Goal: Complete application form: Complete application form

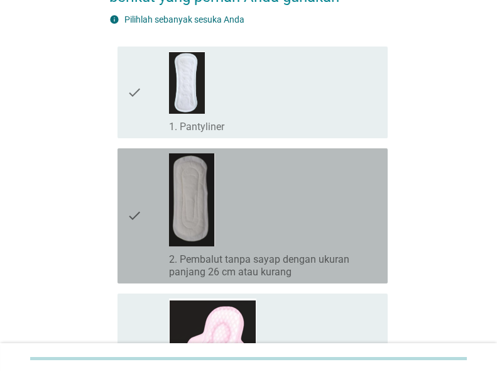
click at [268, 205] on div "check_box_outline_blank 2. Pembalut tanpa sayap dengan ukuran panjang 26 cm ata…" at bounding box center [273, 215] width 209 height 125
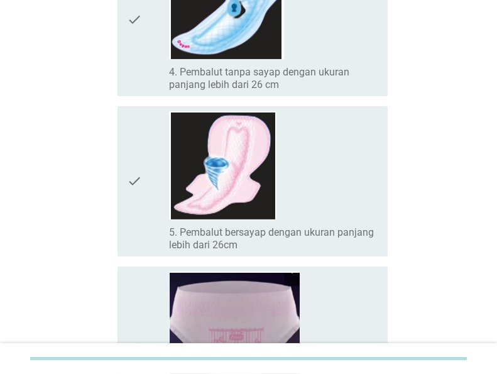
click at [331, 203] on div "check_box_outline_blank 5. Pembalut bersayap dengan ukuran panjang lebih dari 2…" at bounding box center [273, 181] width 209 height 140
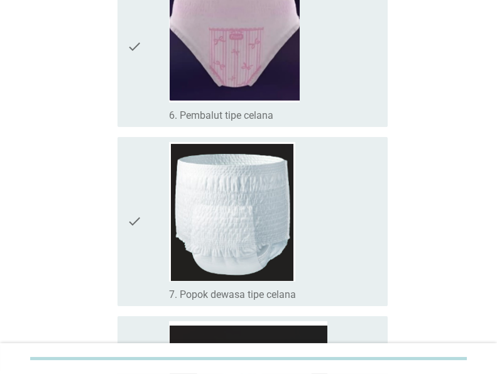
scroll to position [906, 0]
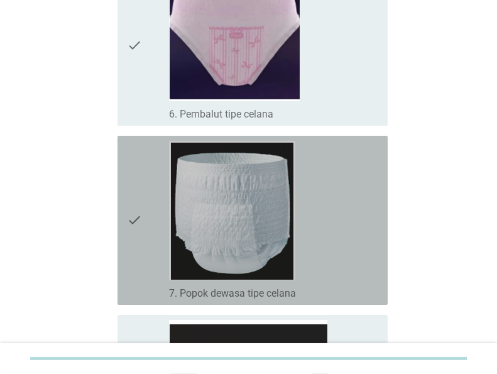
click at [327, 209] on div "check_box_outline_blank 7. Popok dewasa tipe celana" at bounding box center [273, 220] width 209 height 159
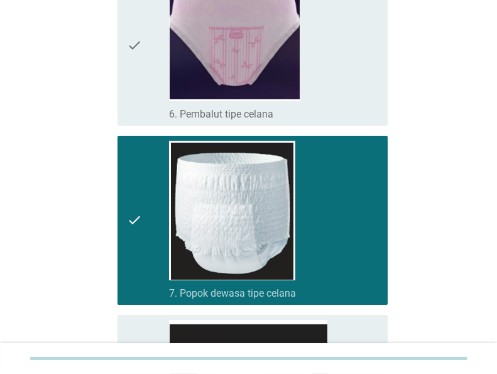
click at [305, 76] on div "check_box_outline_blank 6. Pembalut tipe celana" at bounding box center [273, 45] width 209 height 151
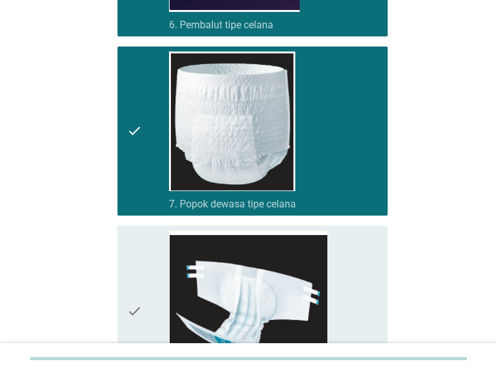
scroll to position [1107, 0]
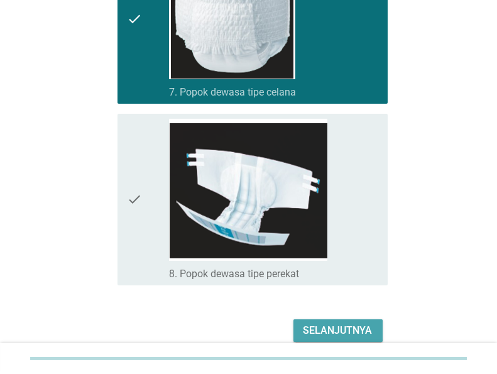
click at [346, 320] on button "Selanjutnya" at bounding box center [338, 330] width 89 height 23
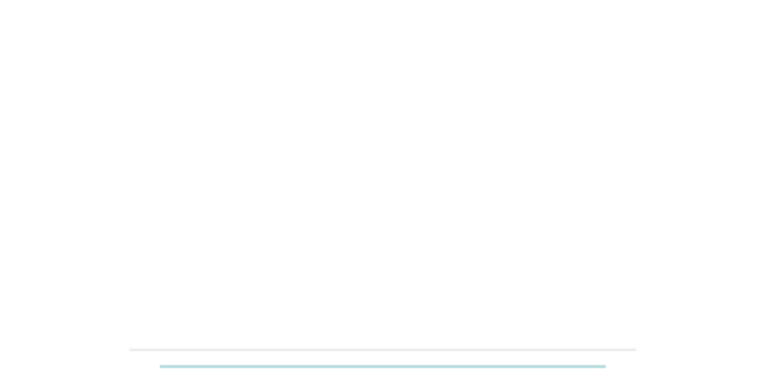
scroll to position [0, 0]
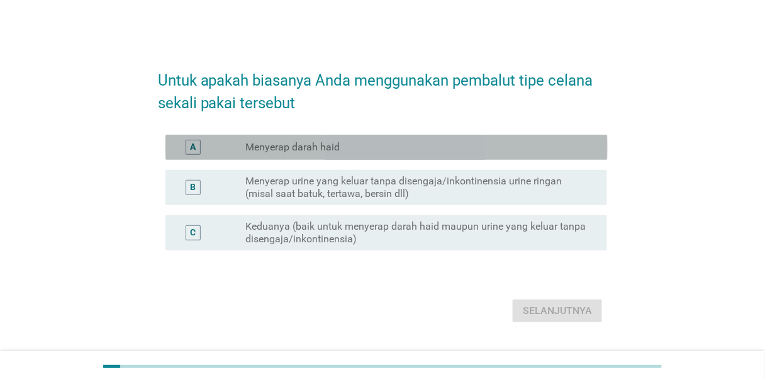
click at [433, 145] on div "radio_button_unchecked Menyerap darah haid" at bounding box center [415, 147] width 341 height 13
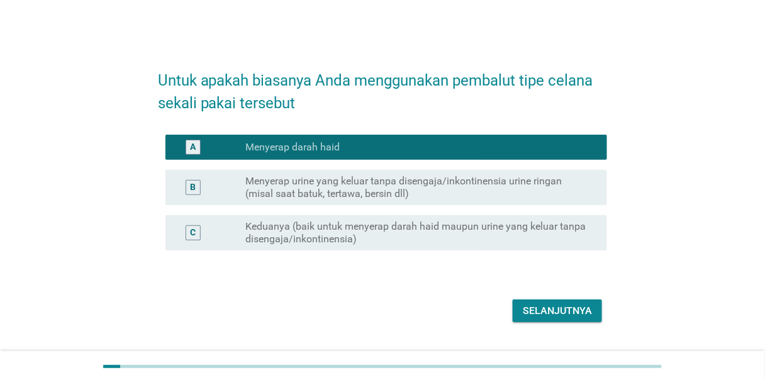
click at [421, 194] on label "Menyerap urine yang keluar tanpa disengaja/inkontinensia urine ringan (misal sa…" at bounding box center [415, 187] width 341 height 25
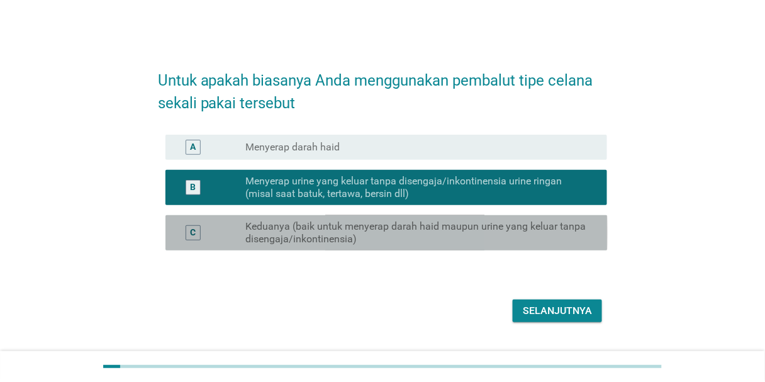
click at [413, 234] on label "Keduanya (baik untuk menyerap darah haid maupun urine yang keluar tanpa disenga…" at bounding box center [415, 232] width 341 height 25
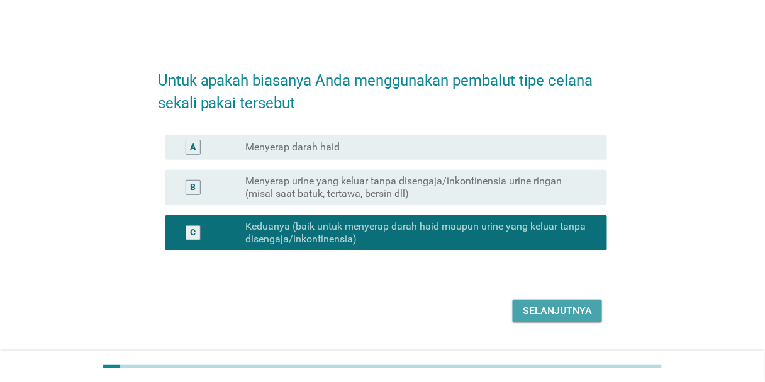
click at [497, 313] on div "Selanjutnya" at bounding box center [557, 310] width 69 height 15
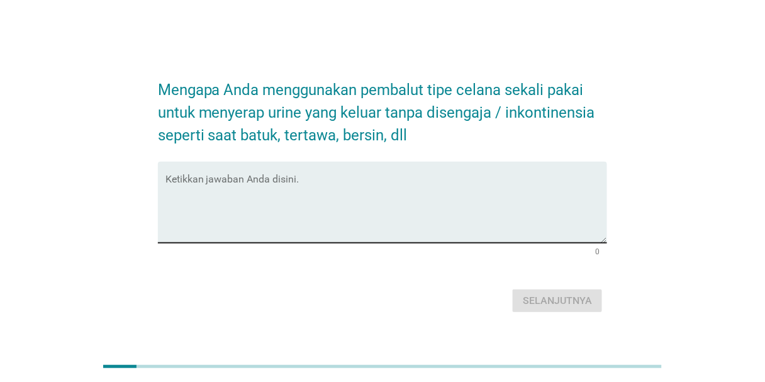
click at [447, 190] on textarea "Ketikkan jawaban Anda disini." at bounding box center [386, 210] width 442 height 66
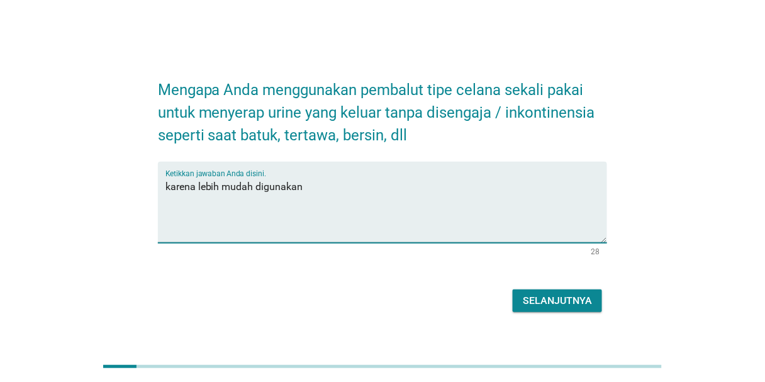
type textarea "karena lebih mudah digunakan"
click at [497, 302] on div "Selanjutnya" at bounding box center [557, 300] width 69 height 15
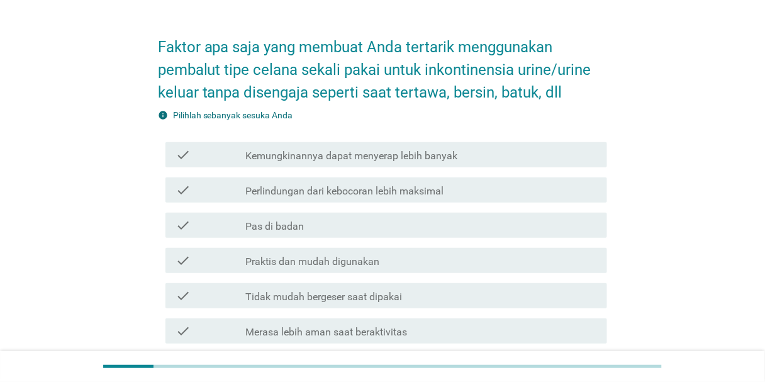
scroll to position [50, 0]
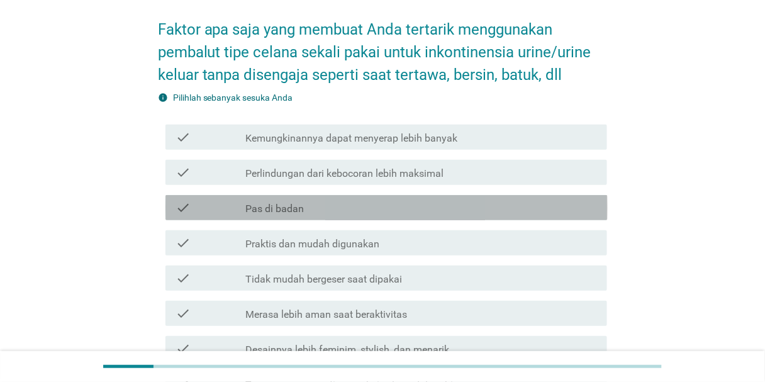
click at [333, 201] on div "check_box_outline_blank Pas di badan" at bounding box center [421, 207] width 352 height 15
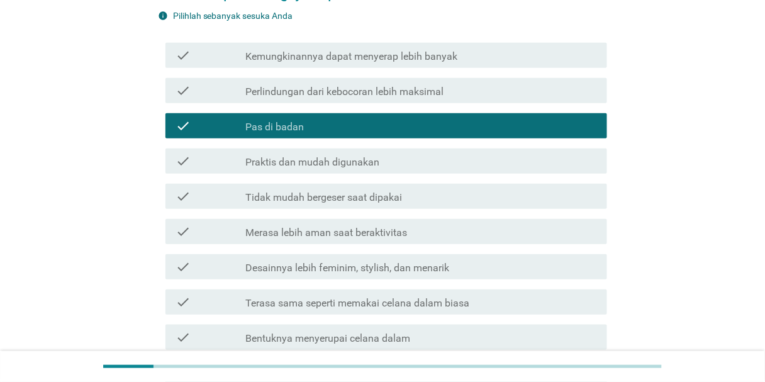
scroll to position [151, 0]
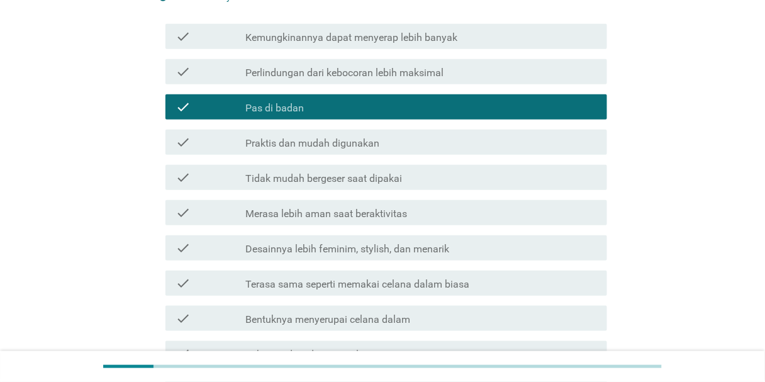
click at [337, 179] on label "Tidak mudah bergeser saat dipakai" at bounding box center [323, 178] width 157 height 13
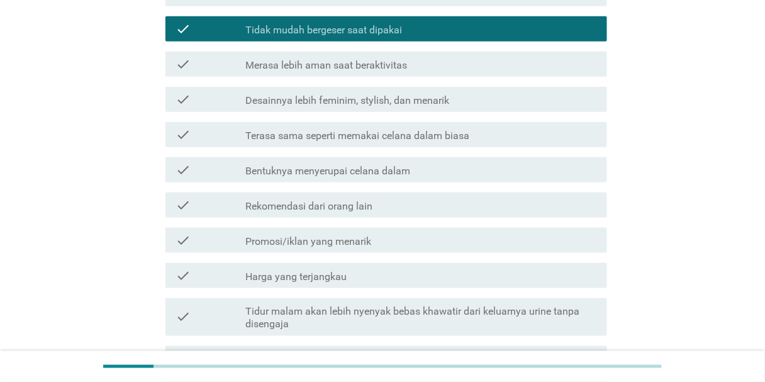
scroll to position [302, 0]
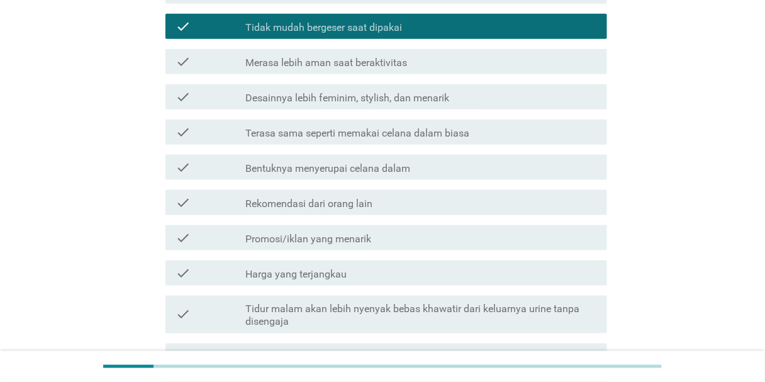
click at [350, 176] on div "check check_box_outline_blank Bentuknya menyerupai celana dalam" at bounding box center [386, 167] width 442 height 25
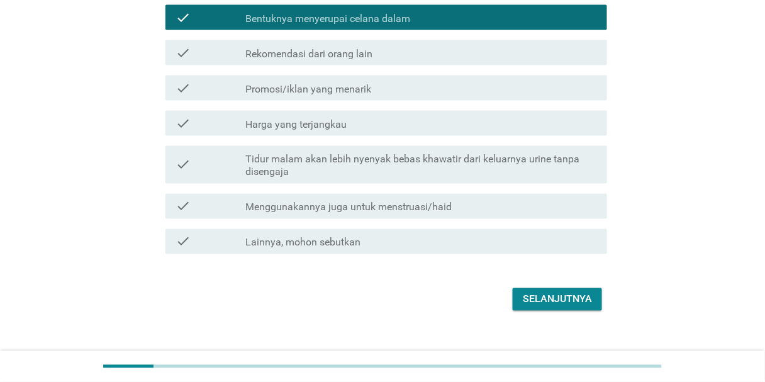
scroll to position [453, 0]
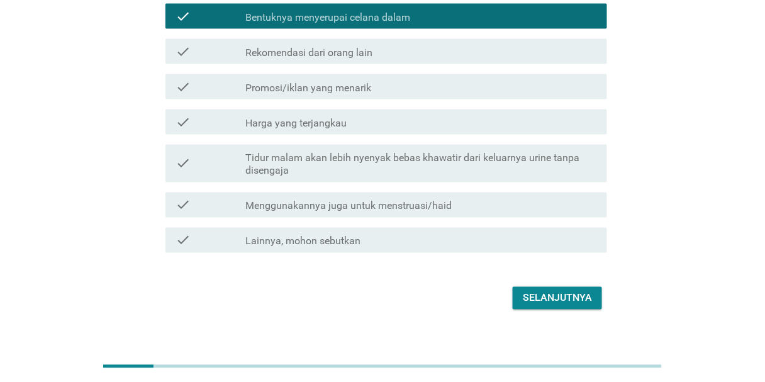
click at [374, 124] on div "check_box_outline_blank Harga yang terjangkau" at bounding box center [421, 121] width 352 height 15
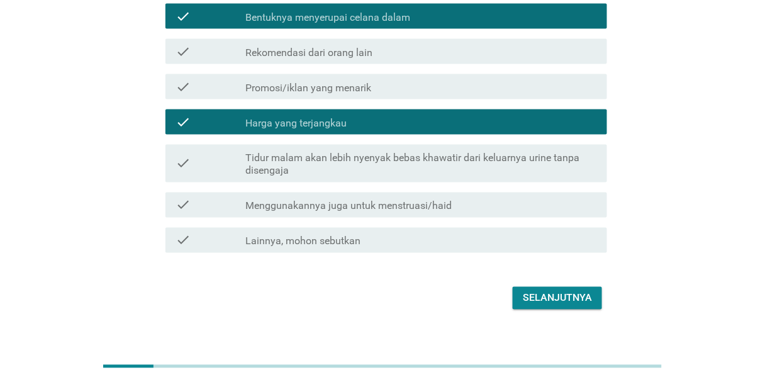
click at [497, 294] on div "Selanjutnya" at bounding box center [557, 298] width 69 height 15
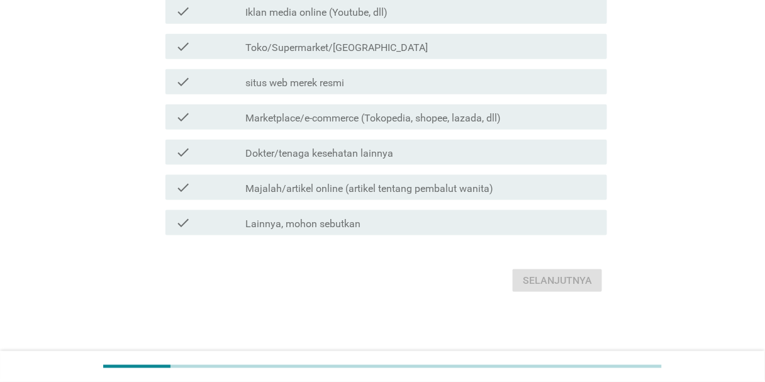
scroll to position [0, 0]
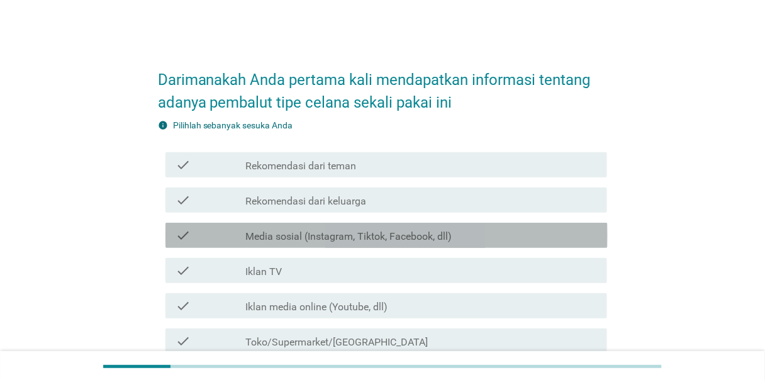
click at [358, 228] on div "check_box_outline_blank Media sosial (Instagram, Tiktok, Facebook, dll)" at bounding box center [421, 235] width 352 height 15
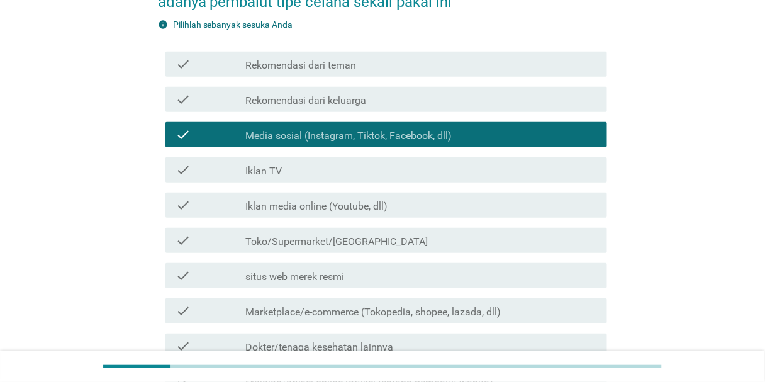
click at [347, 201] on label "Iklan media online (Youtube, dll)" at bounding box center [316, 206] width 142 height 13
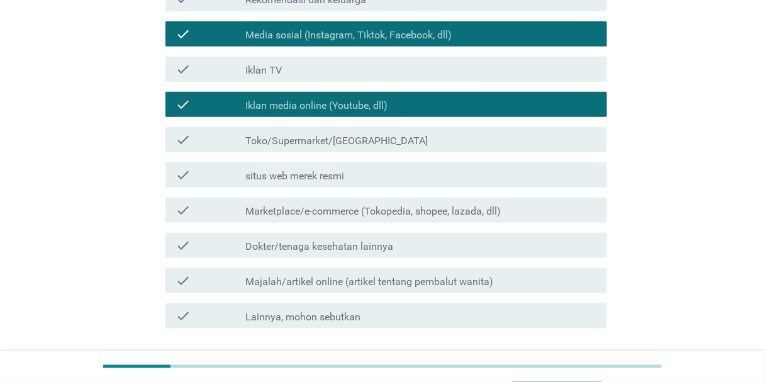
click at [342, 206] on label "Marketplace/e-commerce (Tokopedia, shopee, lazada, dll)" at bounding box center [372, 211] width 255 height 13
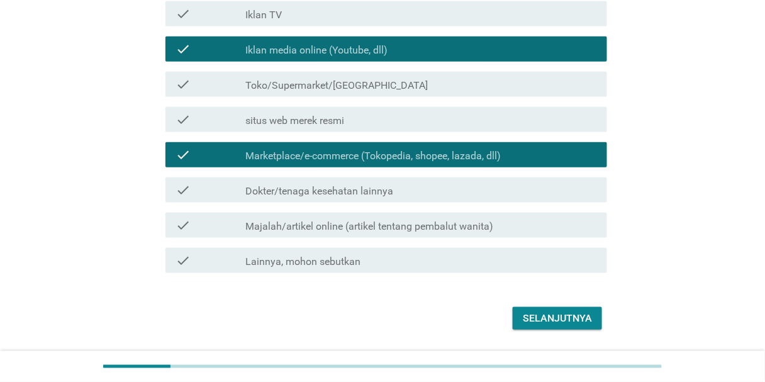
scroll to position [294, 0]
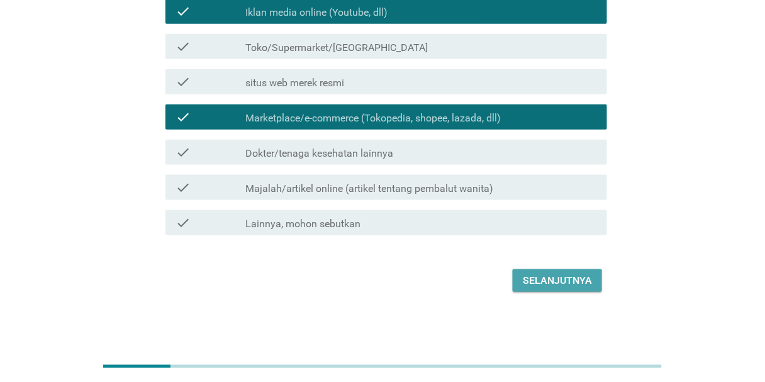
click at [497, 271] on button "Selanjutnya" at bounding box center [557, 280] width 89 height 23
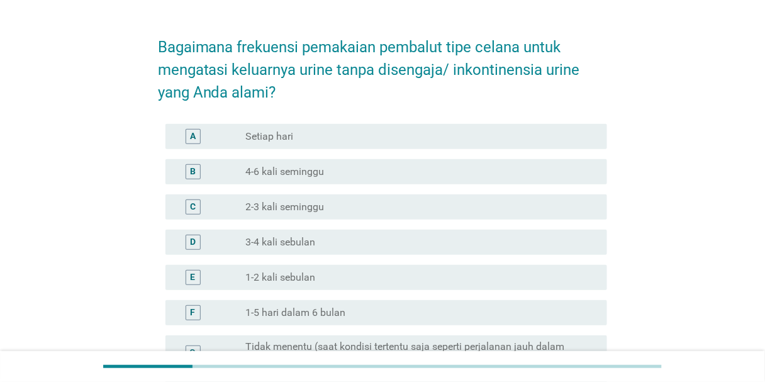
scroll to position [50, 0]
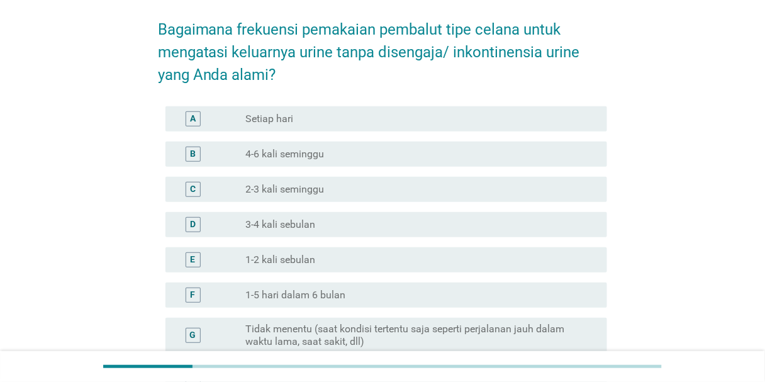
click at [337, 227] on div "radio_button_unchecked 3-4 kali sebulan" at bounding box center [415, 224] width 341 height 13
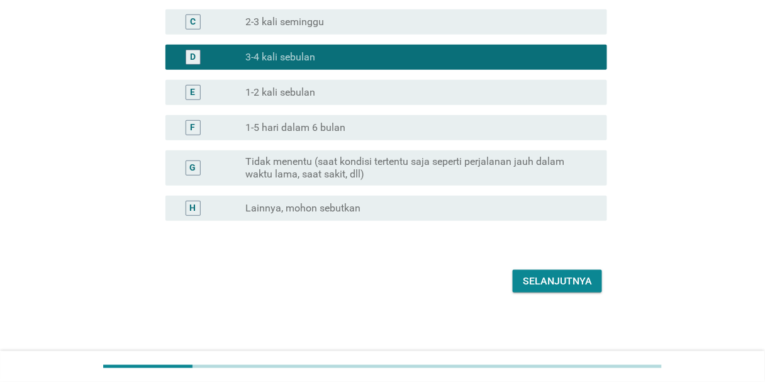
scroll to position [218, 0]
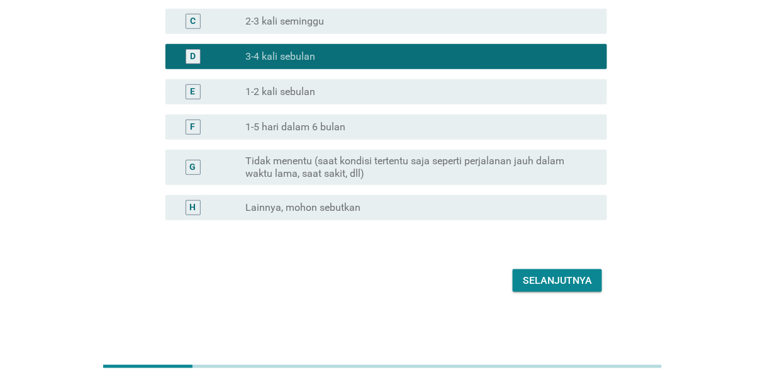
click at [497, 278] on div "Selanjutnya" at bounding box center [557, 280] width 69 height 15
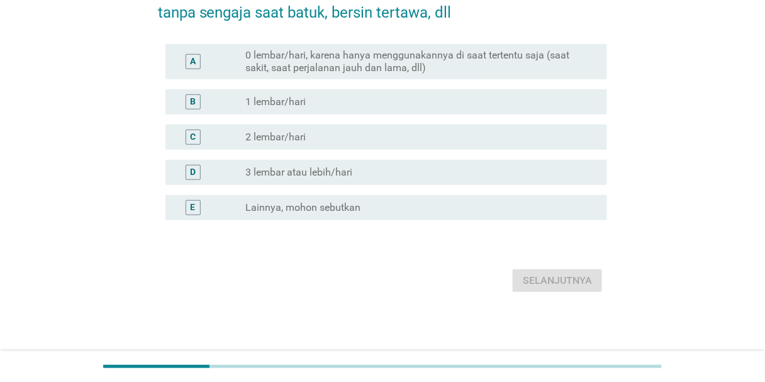
scroll to position [0, 0]
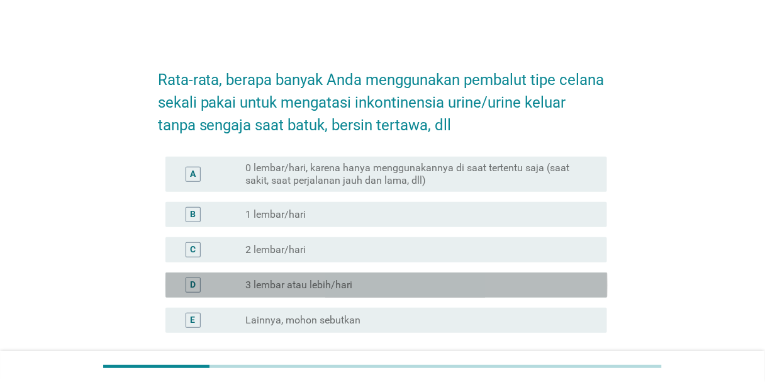
click at [392, 275] on div "D radio_button_unchecked 3 lembar atau lebih/hari" at bounding box center [386, 284] width 442 height 25
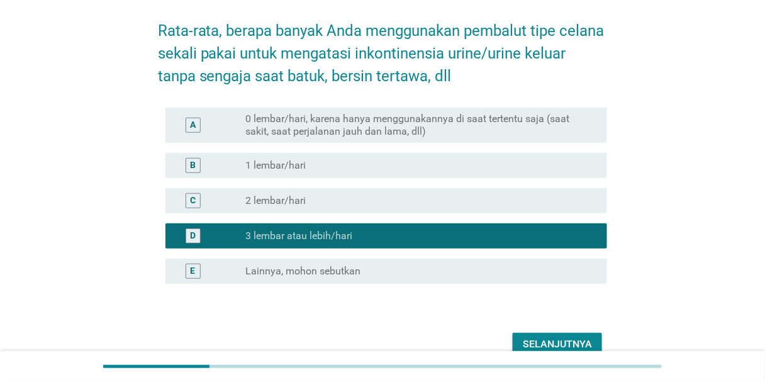
scroll to position [113, 0]
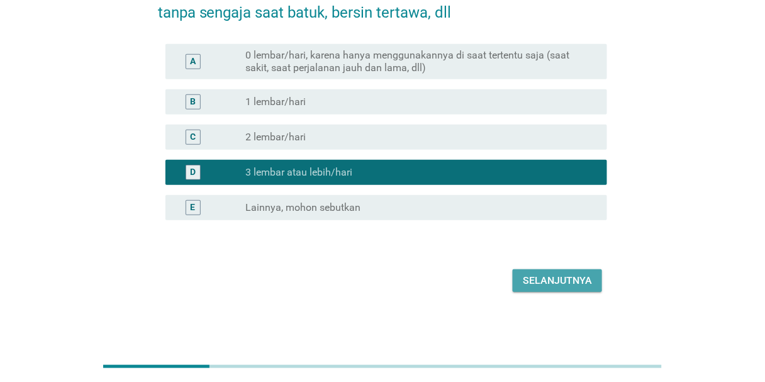
click at [497, 277] on div "Selanjutnya" at bounding box center [557, 280] width 69 height 15
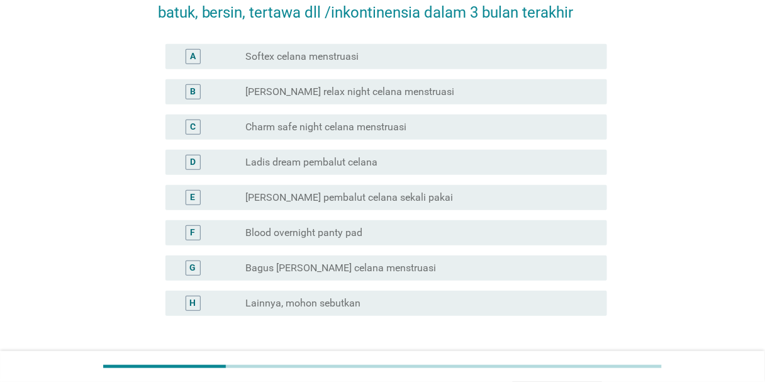
scroll to position [0, 0]
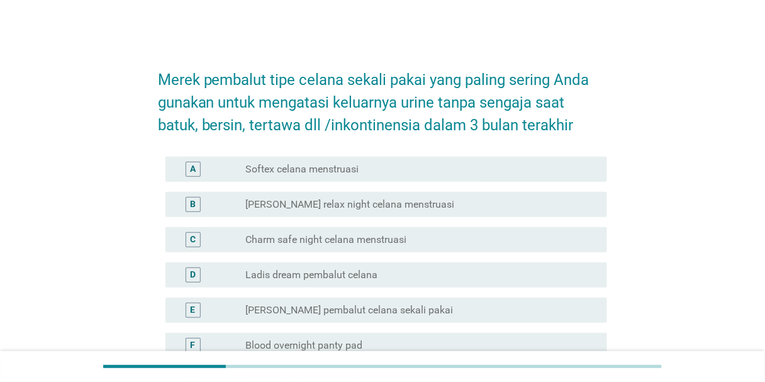
click at [388, 242] on label "Charm safe night celana menstruasi" at bounding box center [325, 239] width 161 height 13
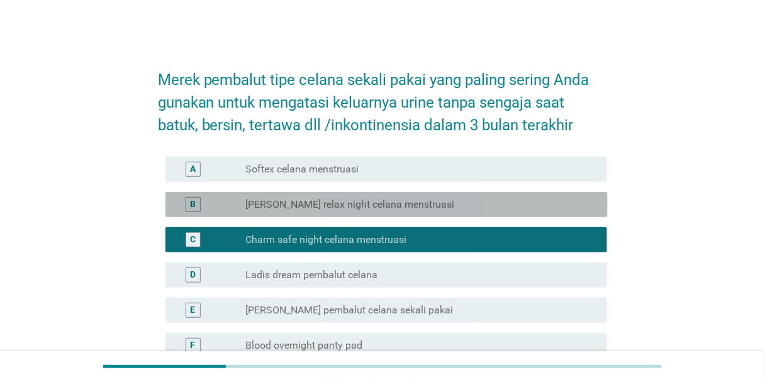
click at [384, 202] on label "[PERSON_NAME] relax night celana menstruasi" at bounding box center [349, 204] width 209 height 13
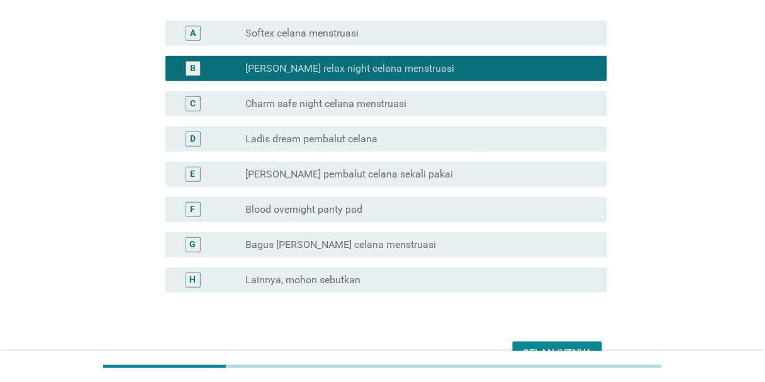
scroll to position [151, 0]
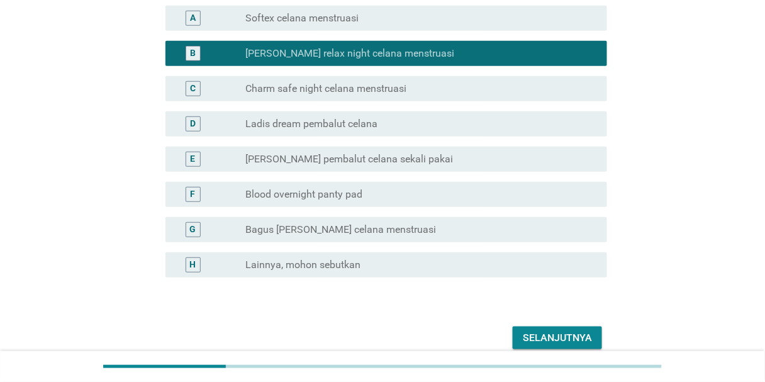
click at [390, 172] on div "E radio_button_unchecked Florence pembalut celana sekali pakai" at bounding box center [383, 158] width 450 height 35
click at [396, 158] on label "[PERSON_NAME] pembalut celana sekali pakai" at bounding box center [349, 159] width 208 height 13
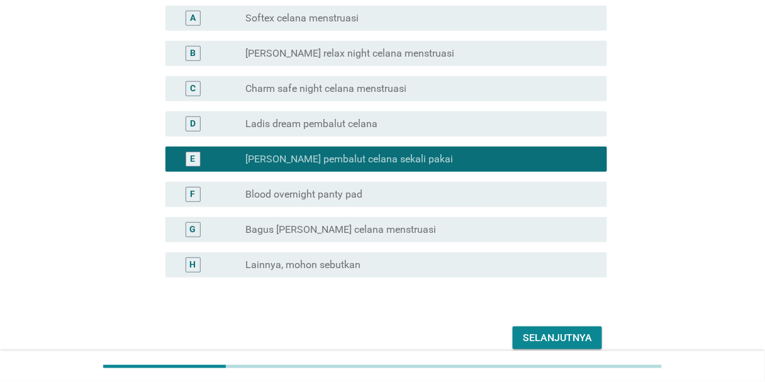
click at [336, 50] on label "[PERSON_NAME] relax night celana menstruasi" at bounding box center [349, 53] width 209 height 13
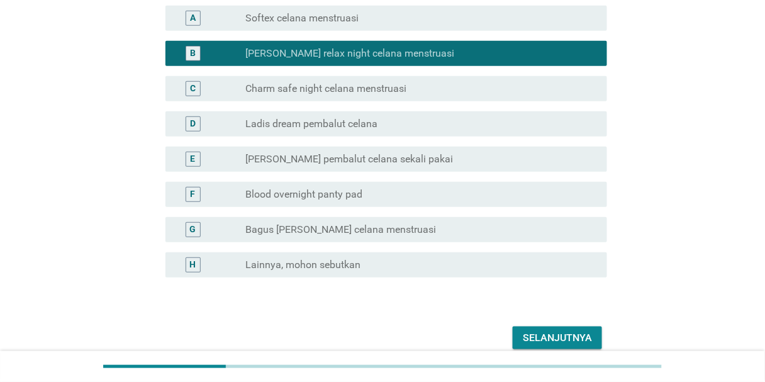
click at [497, 333] on div "Selanjutnya" at bounding box center [557, 337] width 69 height 15
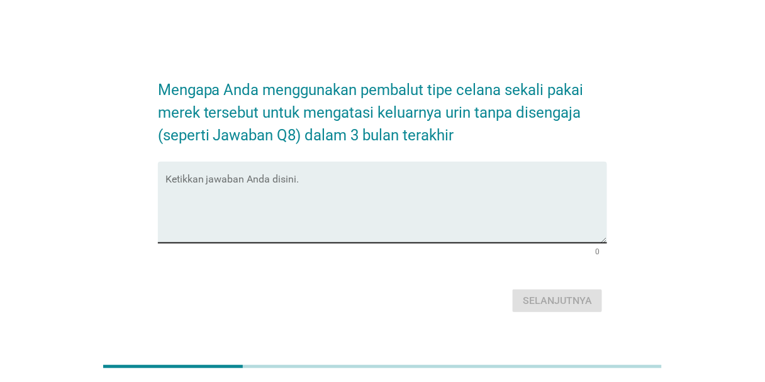
click at [327, 191] on textarea "Ketikkan jawaban Anda disini." at bounding box center [386, 210] width 442 height 66
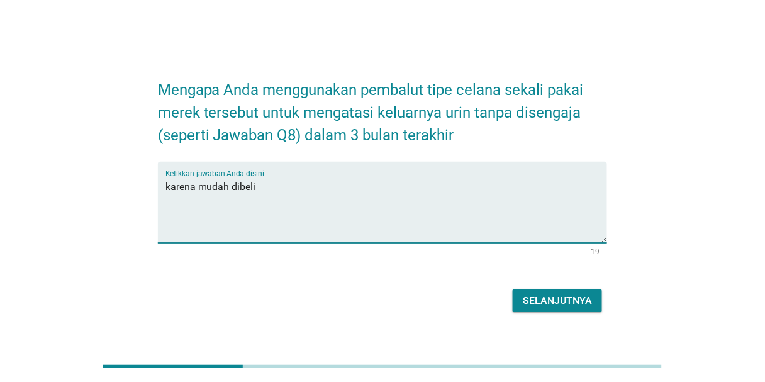
type textarea "karena mudah dibeli"
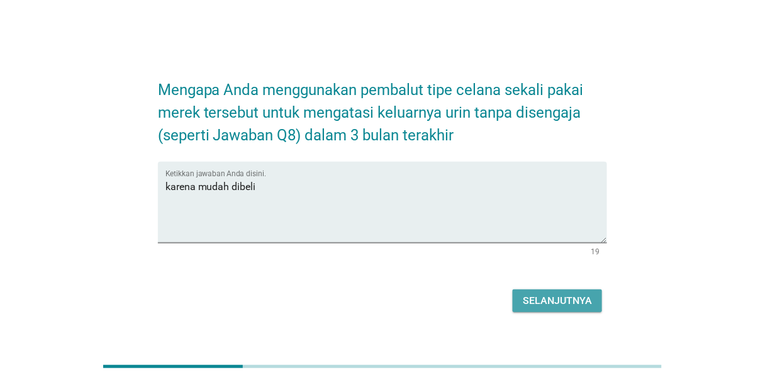
click at [497, 296] on div "Selanjutnya" at bounding box center [557, 300] width 69 height 15
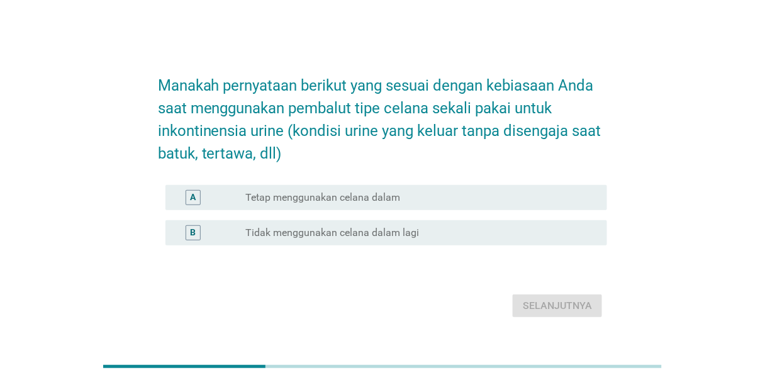
click at [452, 205] on div "A radio_button_unchecked Tetap menggunakan celana dalam" at bounding box center [386, 197] width 442 height 25
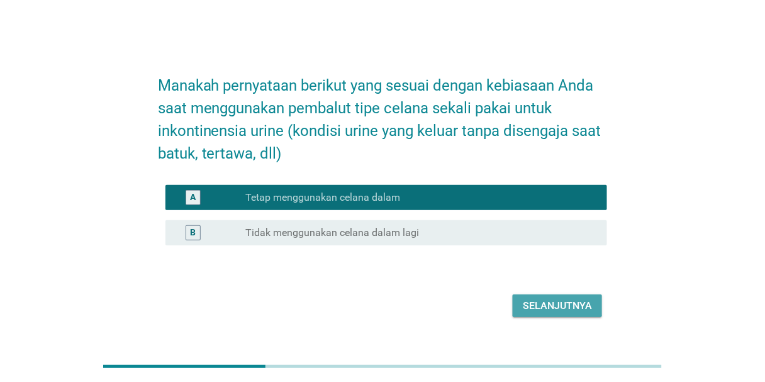
click at [497, 305] on div "Selanjutnya" at bounding box center [557, 305] width 69 height 15
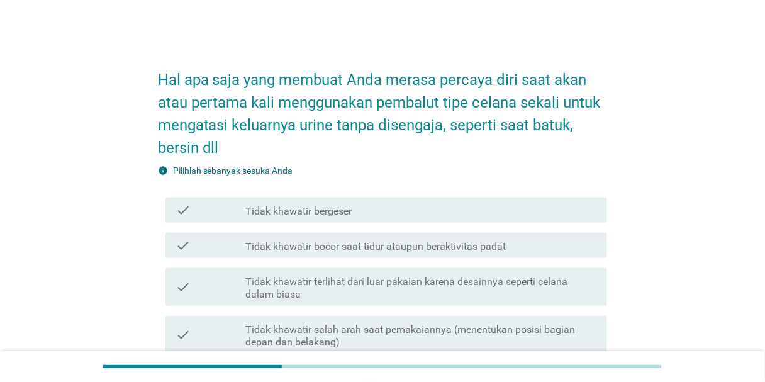
click at [423, 325] on label "Tidak khawatir salah arah saat pemakaiannya (menentukan posisi bagian depan dan…" at bounding box center [421, 335] width 352 height 25
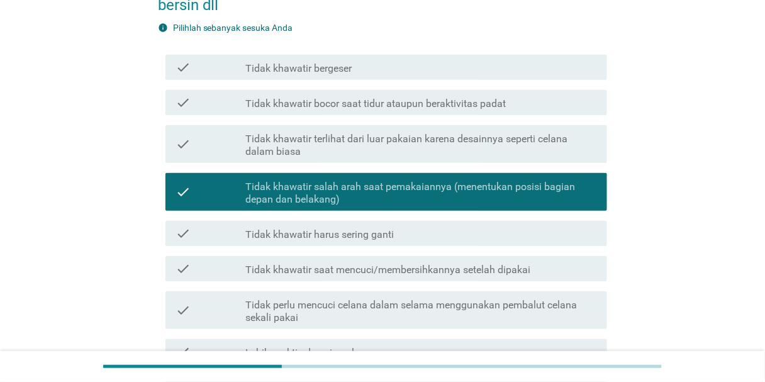
scroll to position [252, 0]
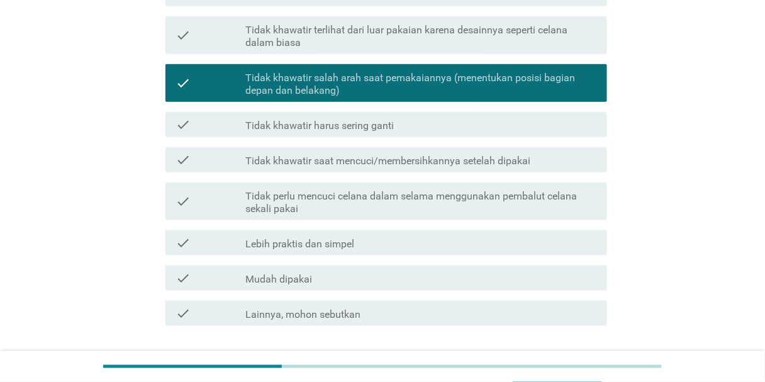
click at [454, 258] on div "check check_box_outline_blank Lebih praktis dan simpel" at bounding box center [383, 242] width 450 height 35
click at [451, 236] on div "check_box_outline_blank Lebih praktis dan simpel" at bounding box center [421, 242] width 352 height 15
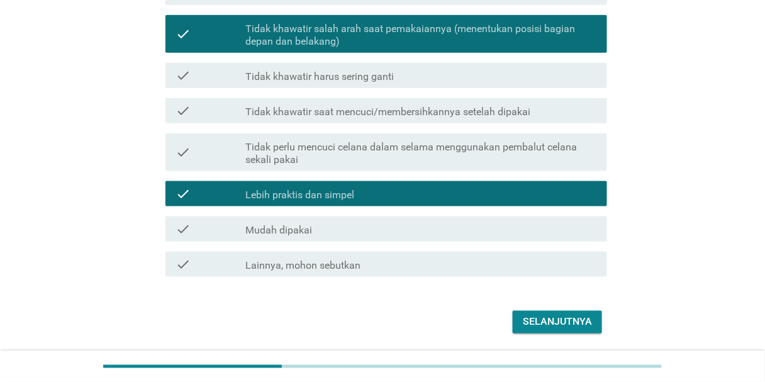
scroll to position [342, 0]
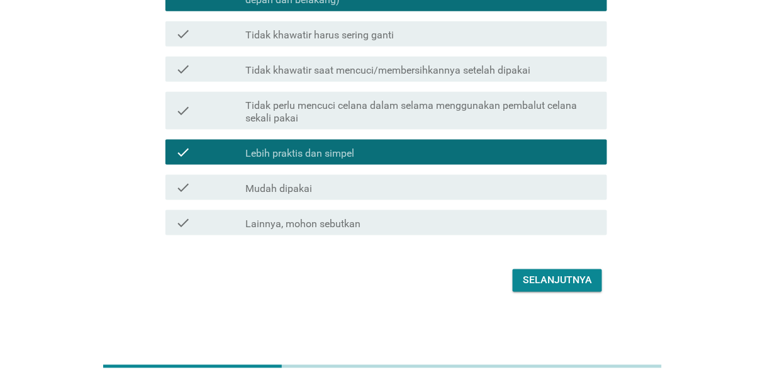
click at [497, 283] on div "Selanjutnya" at bounding box center [557, 280] width 69 height 15
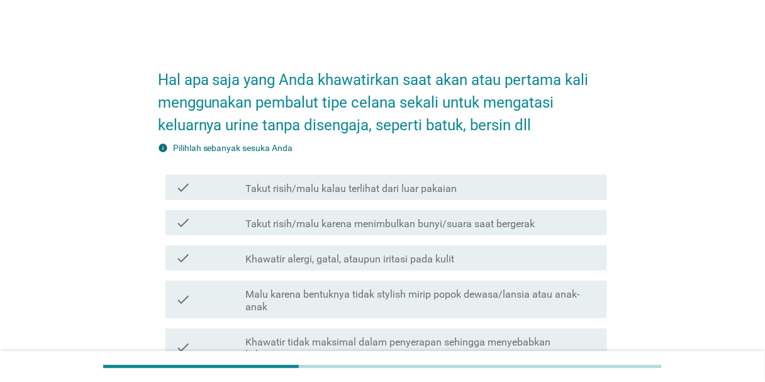
click at [429, 226] on label "Takut risih/malu karena menimbulkan bunyi/suara saat bergerak" at bounding box center [389, 224] width 289 height 13
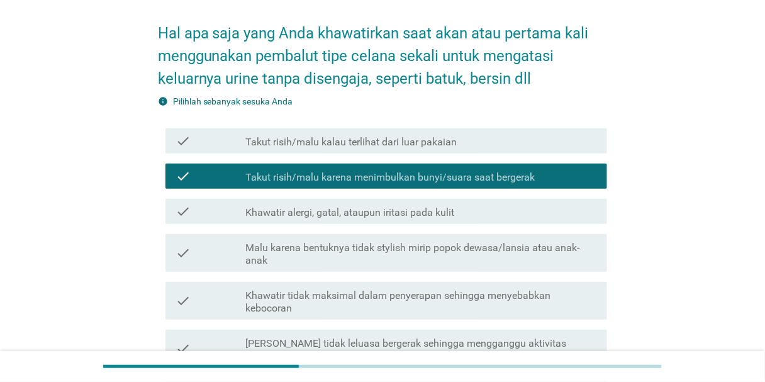
scroll to position [151, 0]
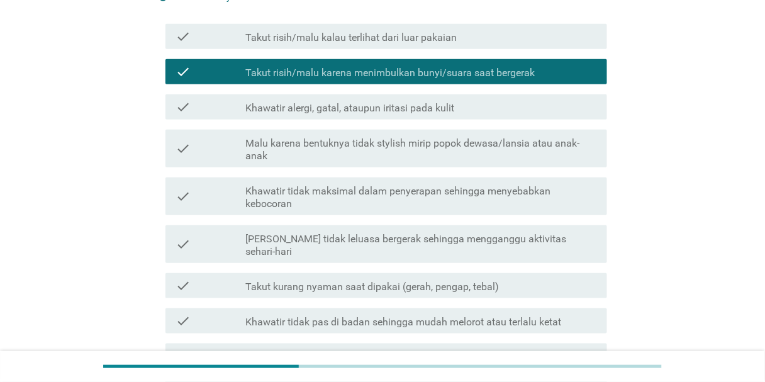
click at [429, 226] on div "check check_box_outline_blank Khawatir tidak leluasa bergerak sehingga menggang…" at bounding box center [386, 244] width 442 height 38
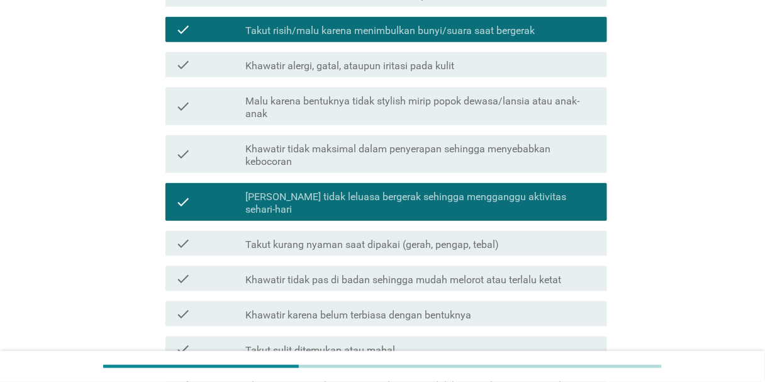
scroll to position [252, 0]
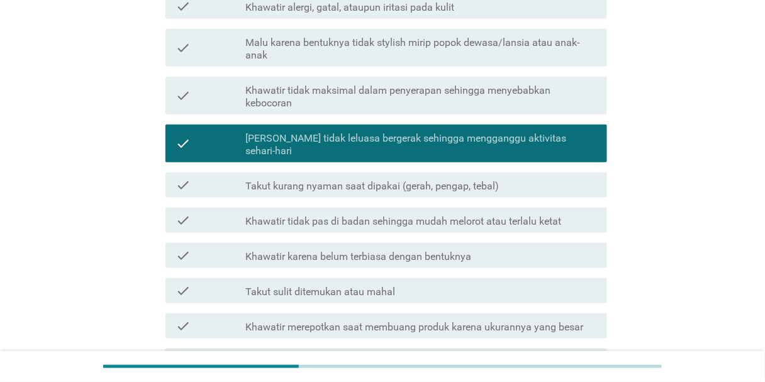
click at [428, 250] on label "Khawatir karena belum terbiasa dengan bentuknya" at bounding box center [358, 256] width 226 height 13
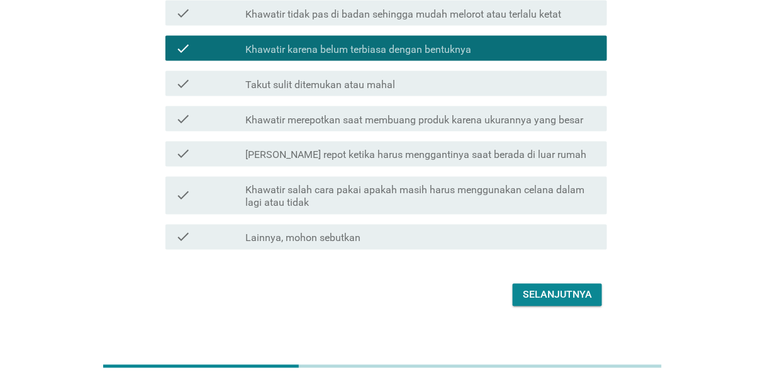
scroll to position [460, 0]
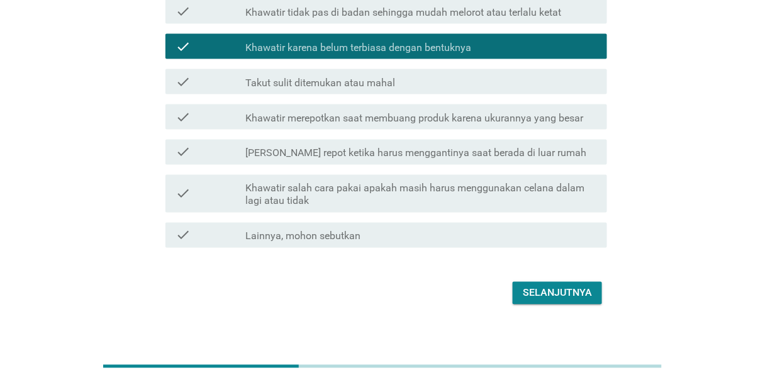
click at [497, 286] on div "Selanjutnya" at bounding box center [557, 293] width 69 height 15
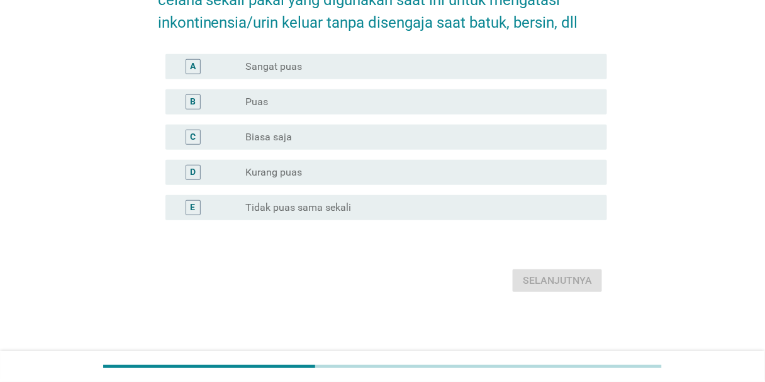
scroll to position [0, 0]
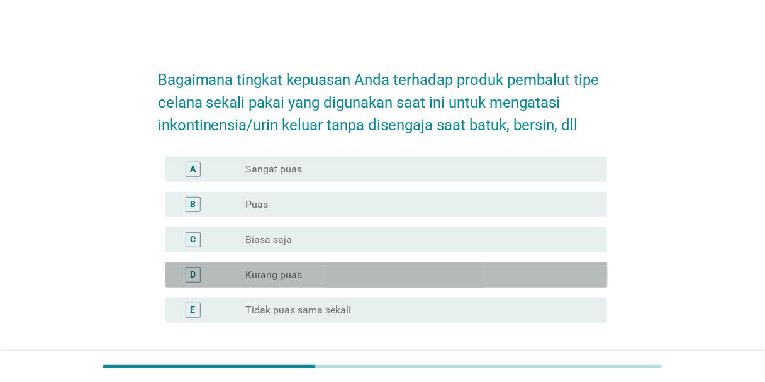
click at [392, 273] on div "radio_button_unchecked Kurang puas" at bounding box center [415, 275] width 341 height 13
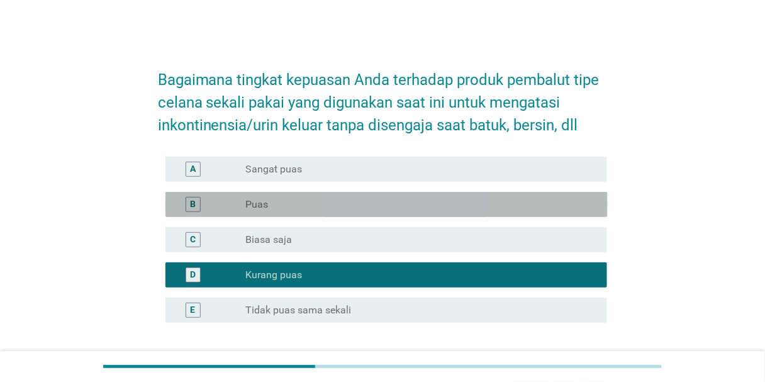
click at [404, 201] on div "radio_button_unchecked Puas" at bounding box center [415, 204] width 341 height 13
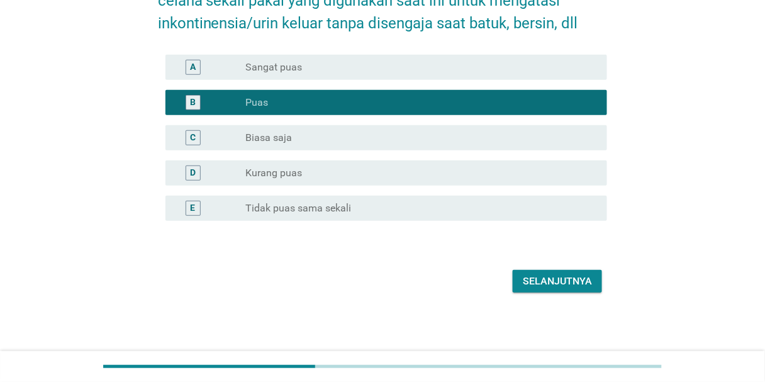
scroll to position [103, 0]
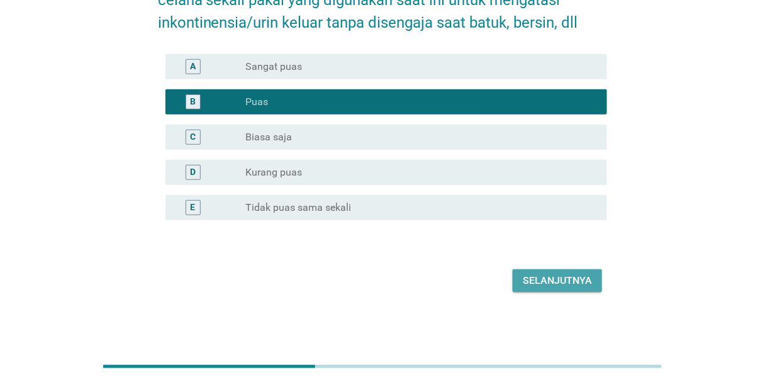
click at [497, 284] on div "Selanjutnya" at bounding box center [557, 280] width 69 height 15
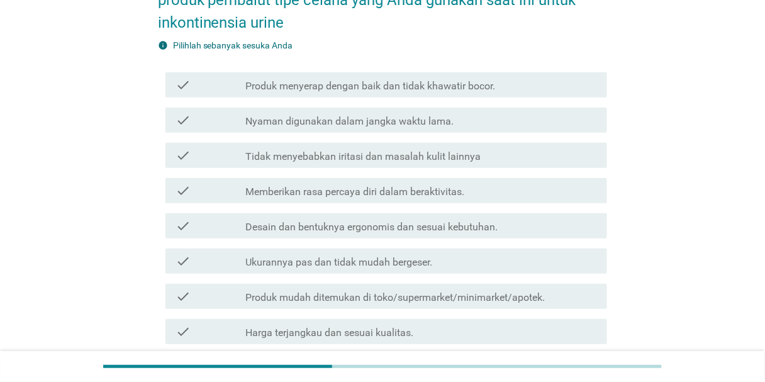
scroll to position [0, 0]
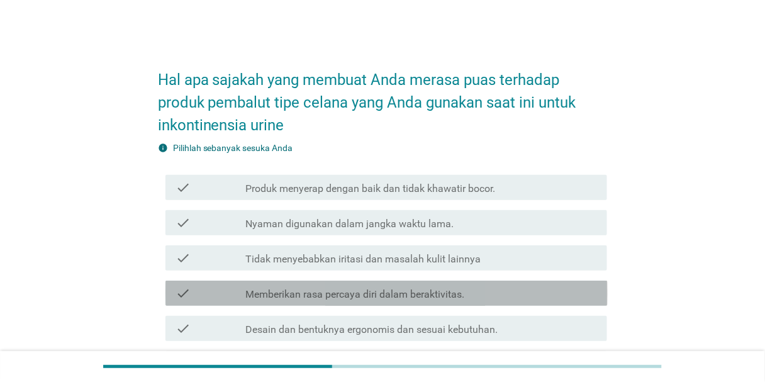
click at [487, 295] on div "check_box_outline_blank Memberikan rasa percaya diri dalam beraktivitas." at bounding box center [421, 293] width 352 height 15
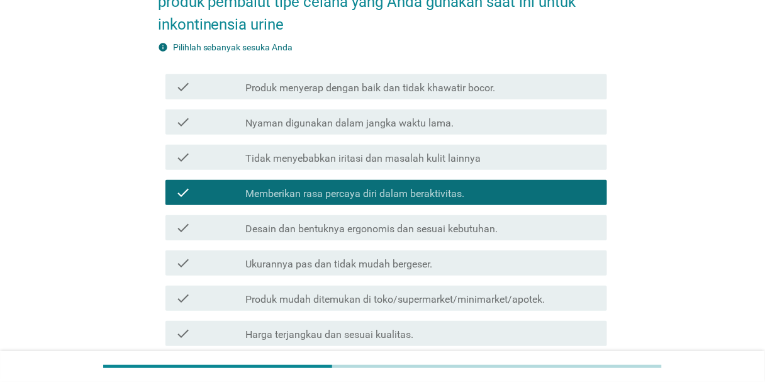
scroll to position [201, 0]
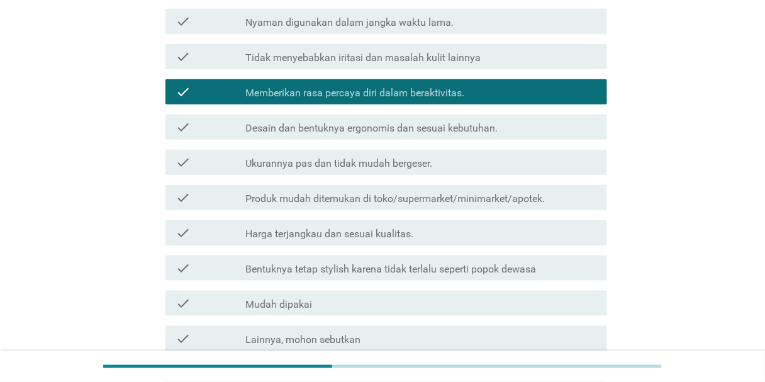
click at [448, 206] on div "check check_box_outline_blank Produk mudah ditemukan di toko/supermarket/minima…" at bounding box center [386, 197] width 442 height 25
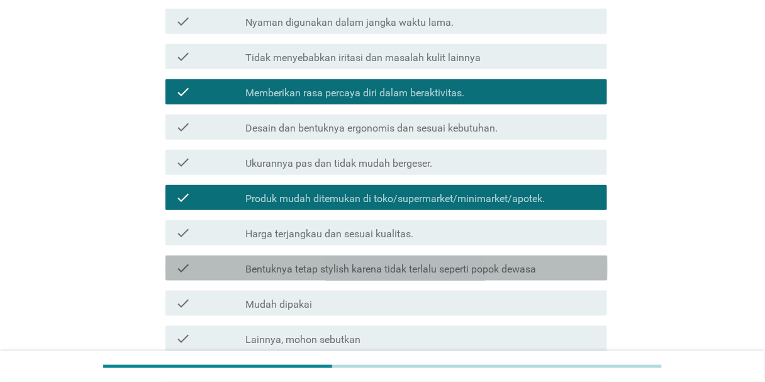
click at [455, 267] on label "Bentuknya tetap stylish karena tidak terlalu seperti popok dewasa" at bounding box center [390, 269] width 291 height 13
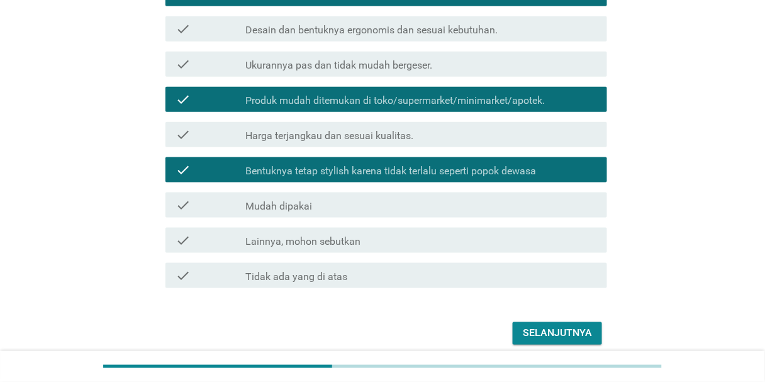
scroll to position [352, 0]
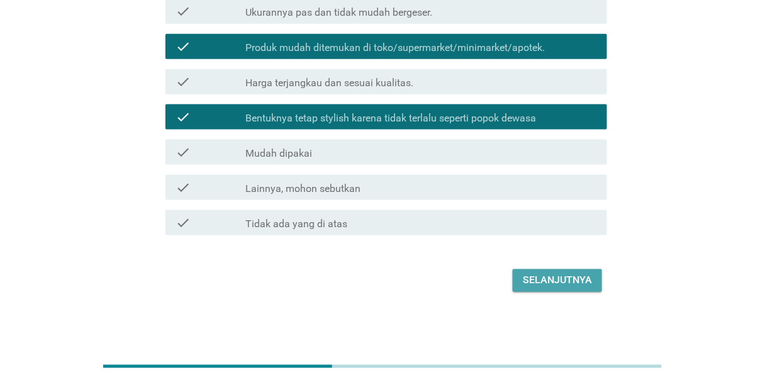
click at [497, 277] on div "Selanjutnya" at bounding box center [557, 280] width 69 height 15
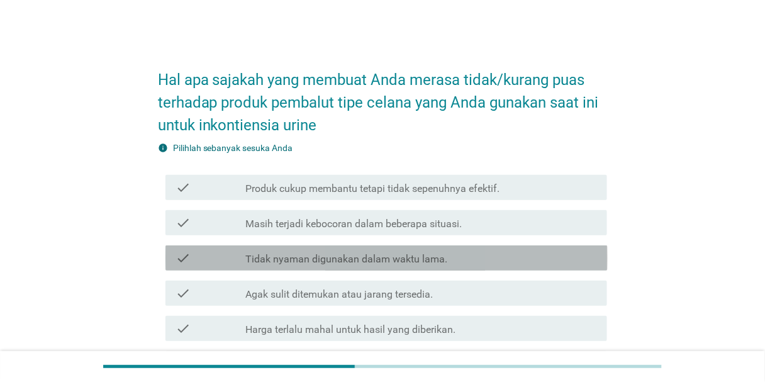
click at [497, 258] on div "check_box_outline_blank Tidak nyaman digunakan dalam waktu lama." at bounding box center [421, 257] width 352 height 15
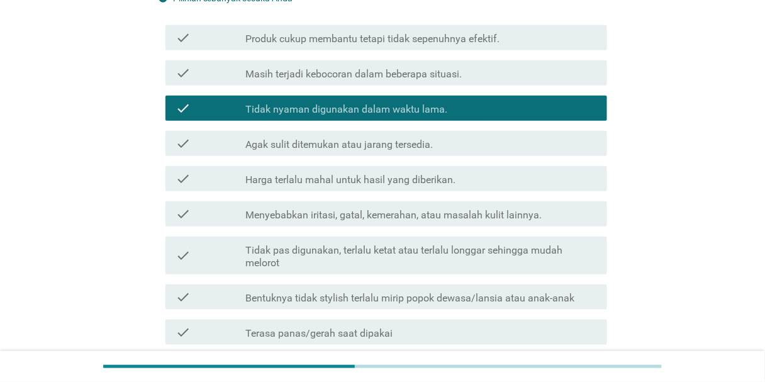
scroll to position [151, 0]
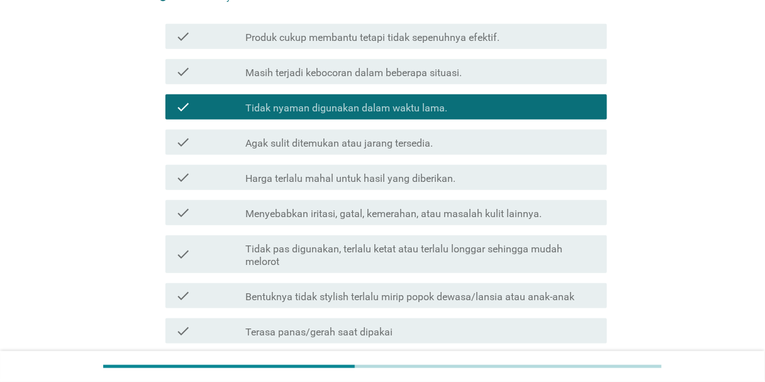
click at [497, 258] on label "Tidak pas digunakan, terlalu ketat atau terlalu longgar sehingga mudah melorot" at bounding box center [421, 255] width 352 height 25
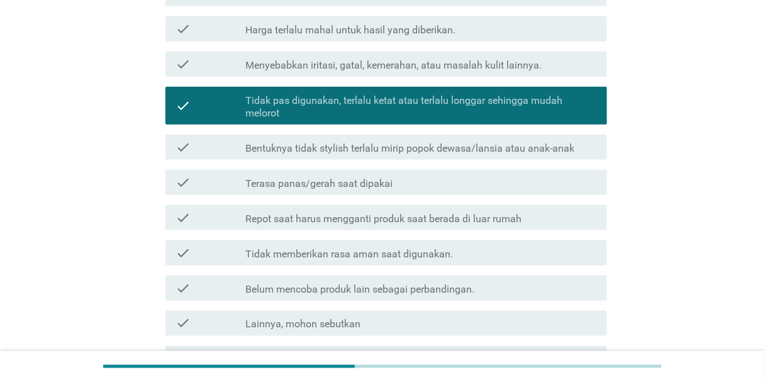
scroll to position [402, 0]
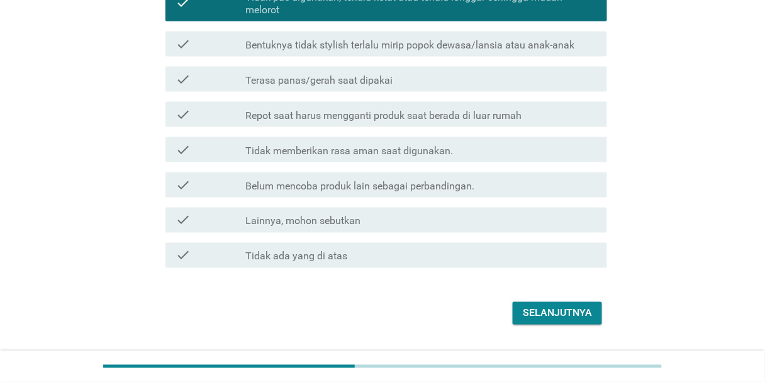
click at [497, 306] on div "Selanjutnya" at bounding box center [557, 313] width 69 height 15
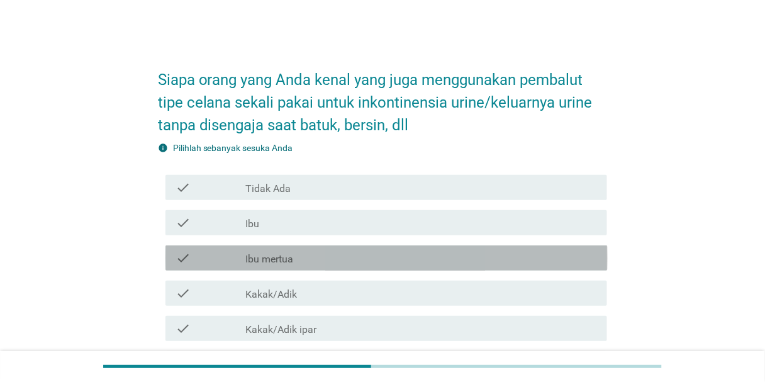
click at [387, 258] on div "check_box_outline_blank Ibu mertua" at bounding box center [421, 257] width 352 height 15
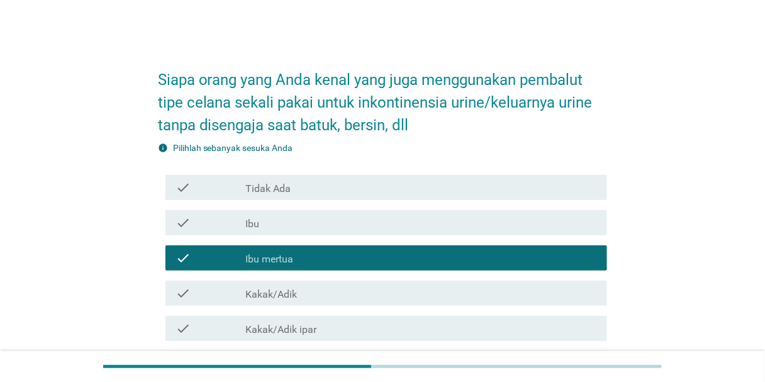
scroll to position [50, 0]
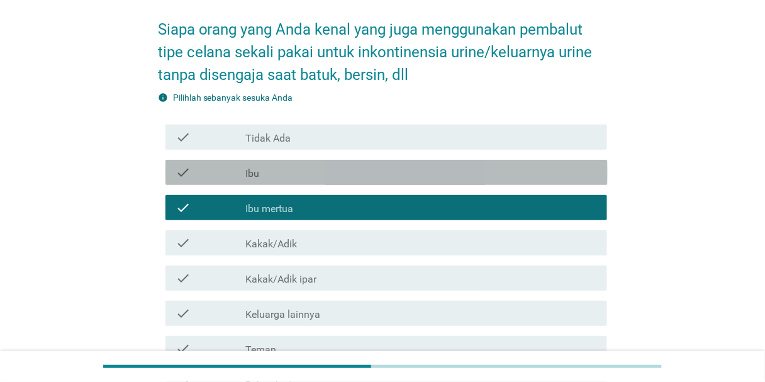
click at [372, 180] on div "check check_box_outline_blank Ibu" at bounding box center [386, 172] width 442 height 25
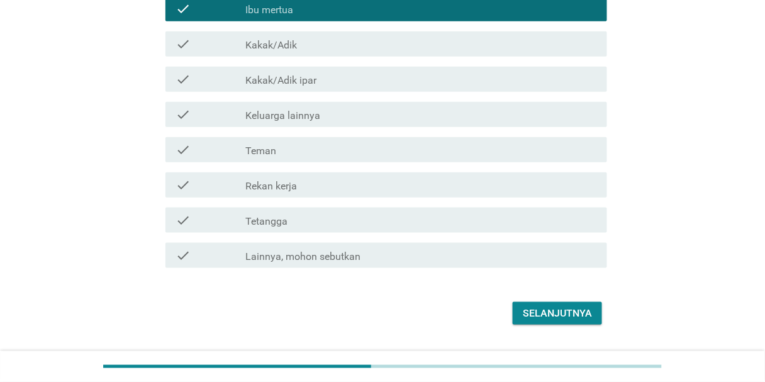
scroll to position [252, 0]
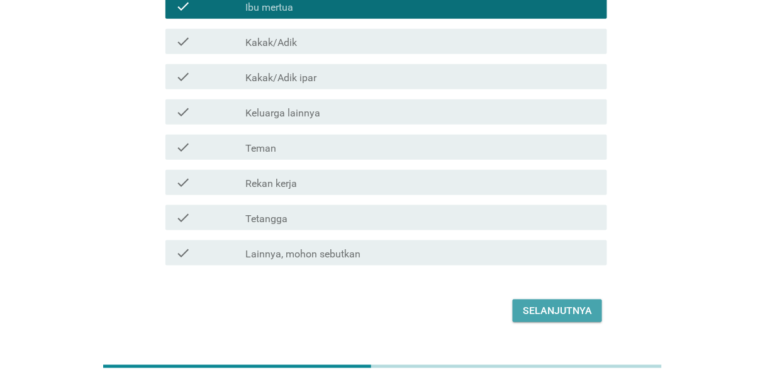
click at [497, 306] on div "Selanjutnya" at bounding box center [557, 310] width 69 height 15
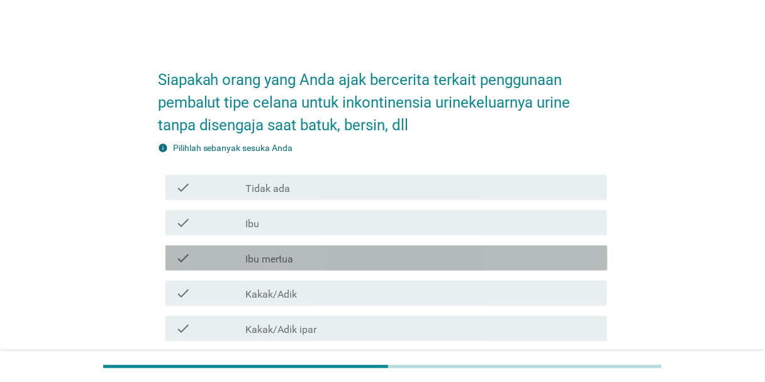
click at [433, 252] on div "check_box_outline_blank Ibu mertua" at bounding box center [421, 257] width 352 height 15
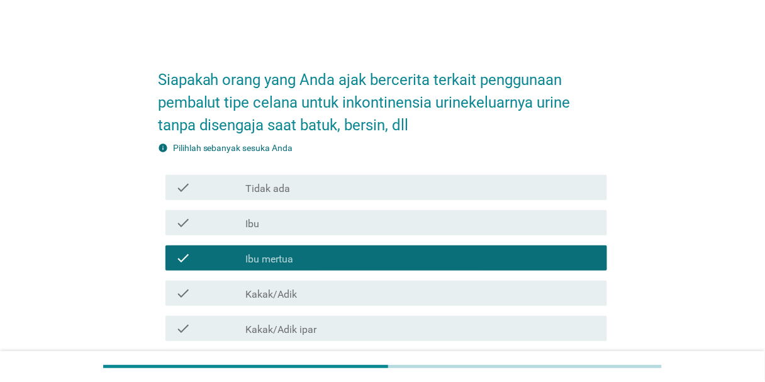
click at [429, 225] on div "check_box_outline_blank Ibu" at bounding box center [421, 222] width 352 height 15
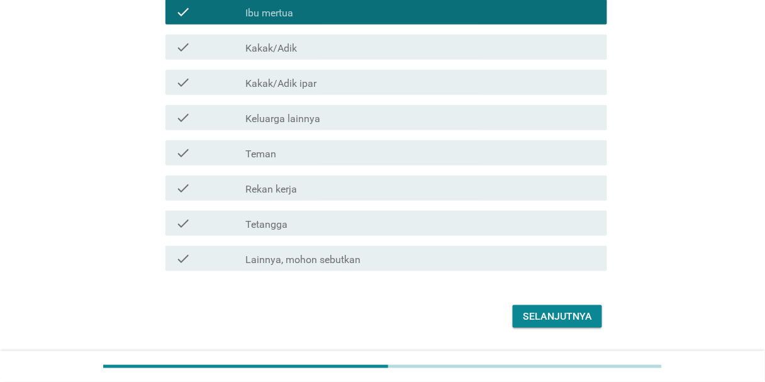
scroll to position [252, 0]
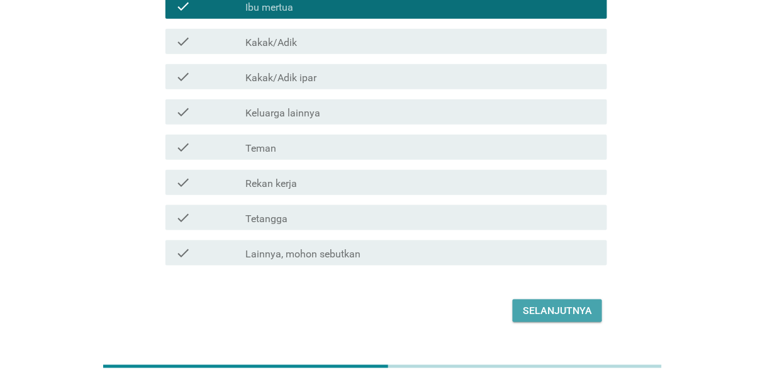
click at [497, 303] on div "Selanjutnya" at bounding box center [557, 310] width 69 height 15
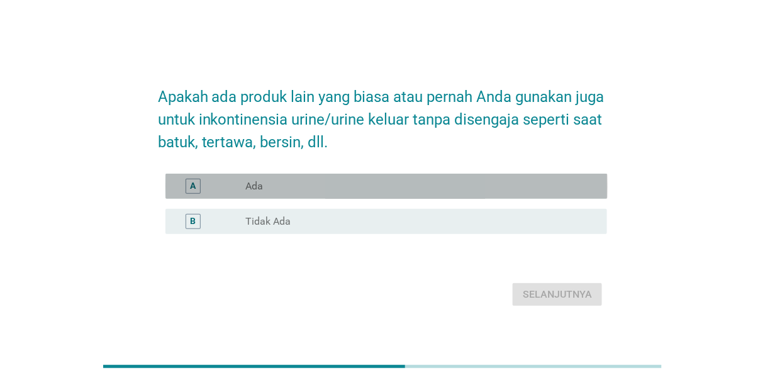
click at [387, 177] on div "A radio_button_unchecked Ada" at bounding box center [386, 186] width 442 height 25
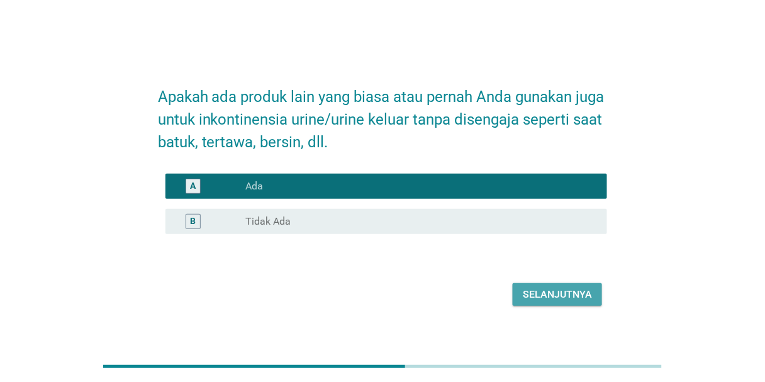
click at [497, 296] on div "Selanjutnya" at bounding box center [557, 294] width 69 height 15
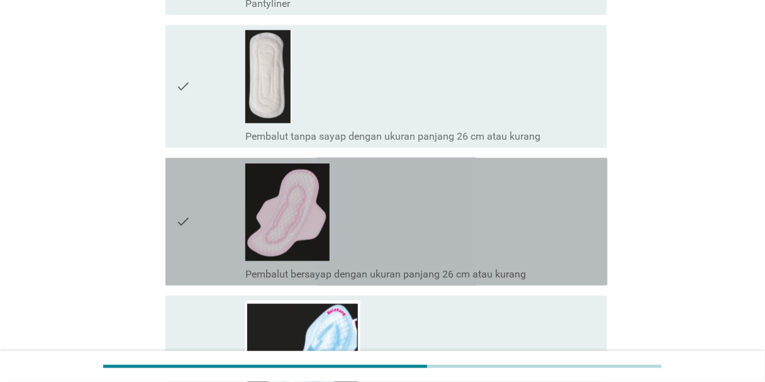
click at [403, 179] on div "check_box_outline_blank Pembalut bersayap dengan ukuran panjang 26 cm atau kura…" at bounding box center [421, 222] width 352 height 118
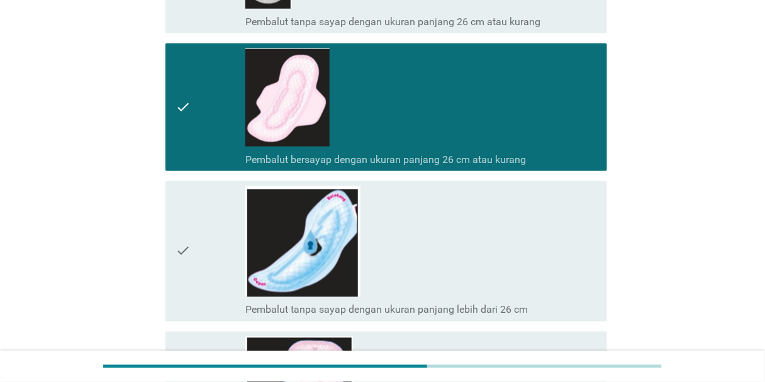
scroll to position [503, 0]
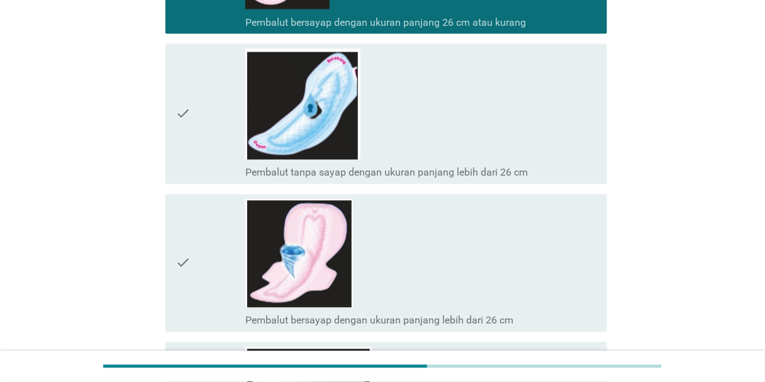
click at [378, 227] on div "check_box_outline_blank Pembalut bersayap dengan ukuran panjang lebih dari 26 cm" at bounding box center [421, 263] width 352 height 128
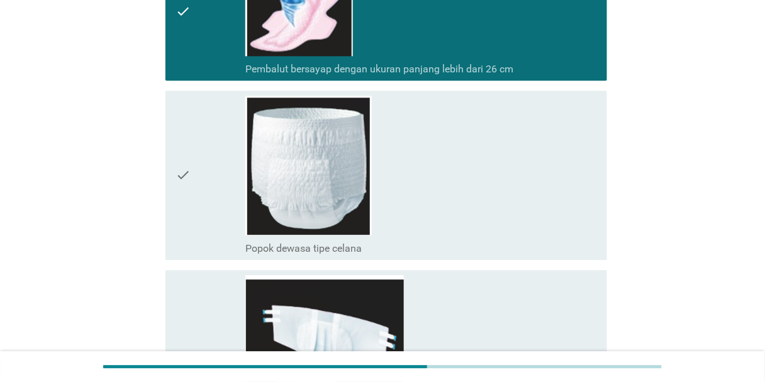
click at [447, 225] on div "check_box_outline_blank Popok dewasa tipe celana" at bounding box center [421, 175] width 352 height 159
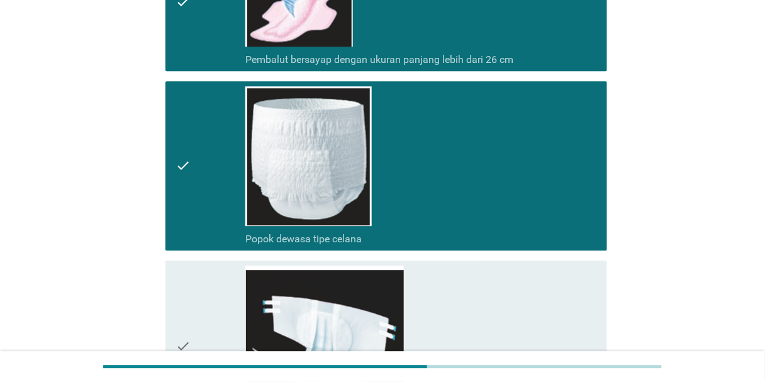
scroll to position [956, 0]
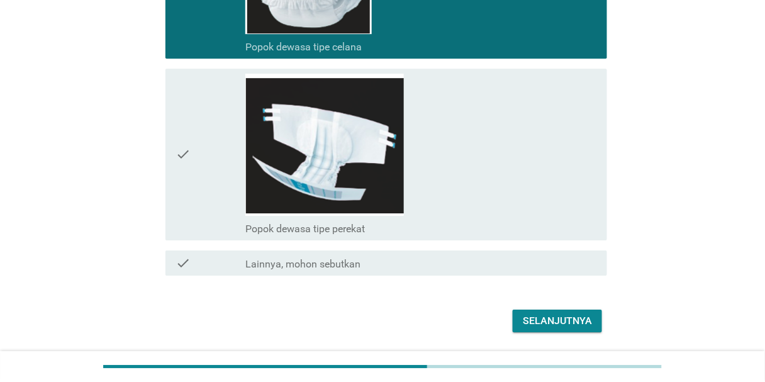
click at [497, 311] on button "Selanjutnya" at bounding box center [557, 320] width 89 height 23
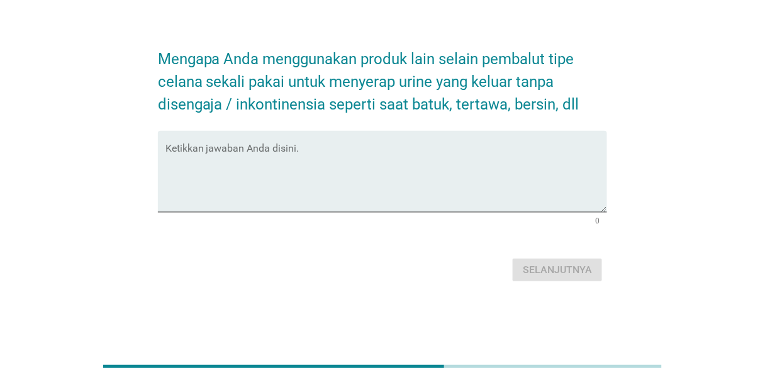
scroll to position [0, 0]
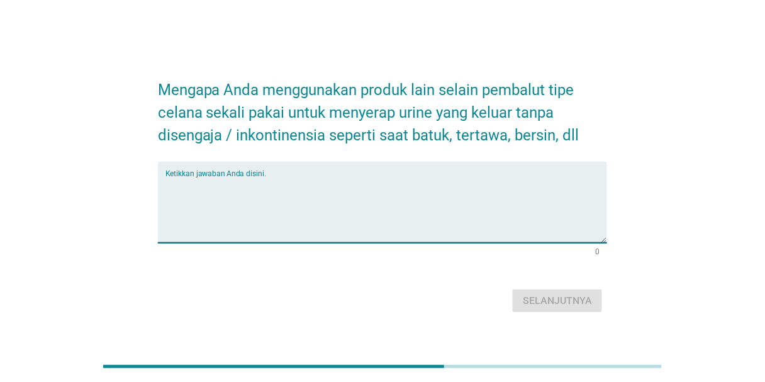
click at [414, 225] on textarea "Ketikkan jawaban Anda disini." at bounding box center [386, 210] width 442 height 66
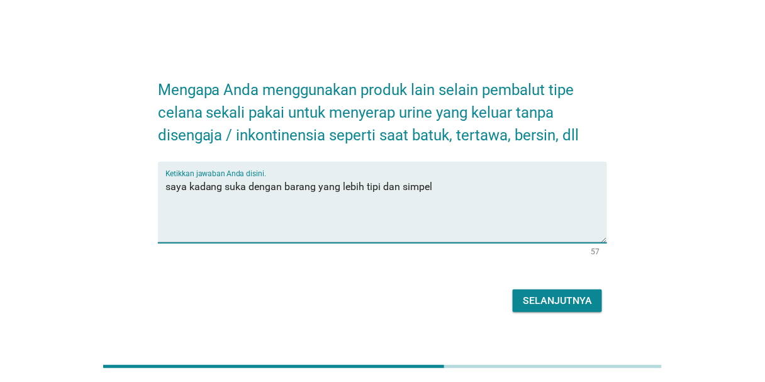
type textarea "saya kadang suka dengan barang yang lebih tipi dan simpel"
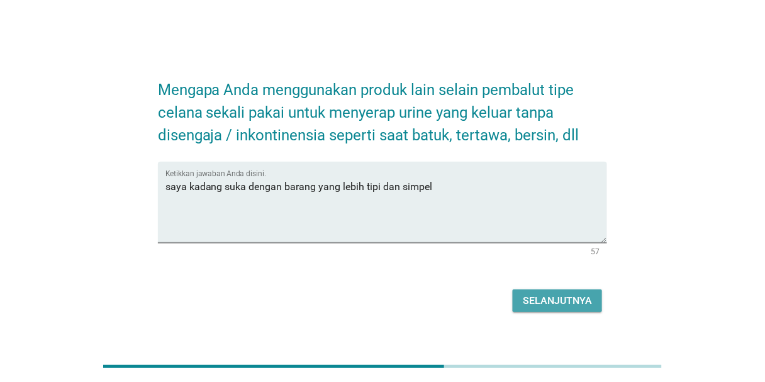
click at [497, 302] on div "Selanjutnya" at bounding box center [557, 300] width 69 height 15
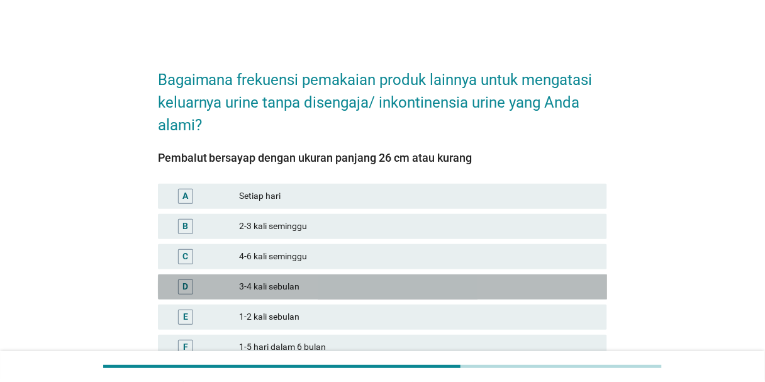
click at [347, 281] on div "3-4 kali sebulan" at bounding box center [418, 286] width 358 height 15
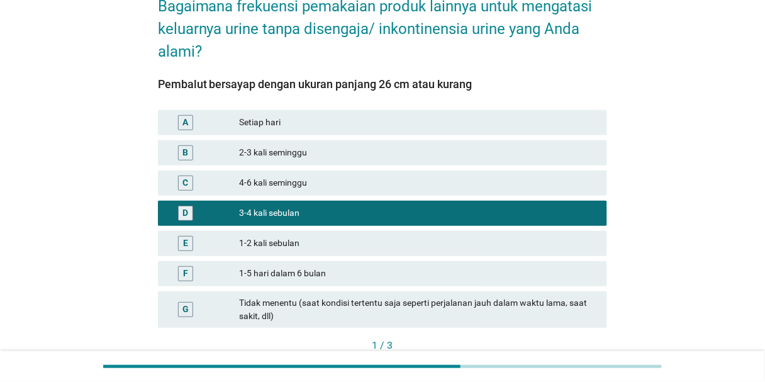
scroll to position [156, 0]
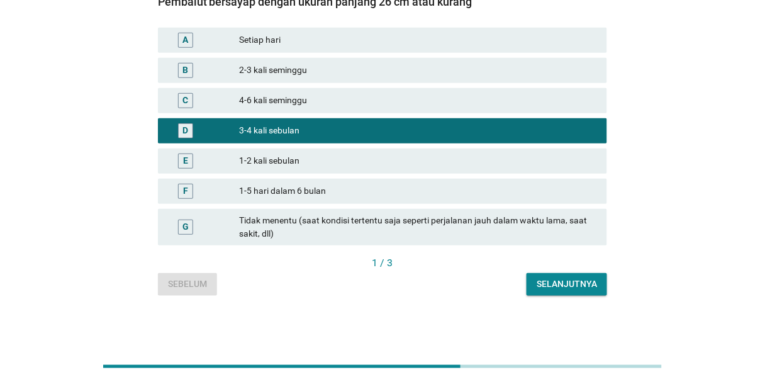
click at [497, 289] on div "Selanjutnya" at bounding box center [566, 283] width 60 height 13
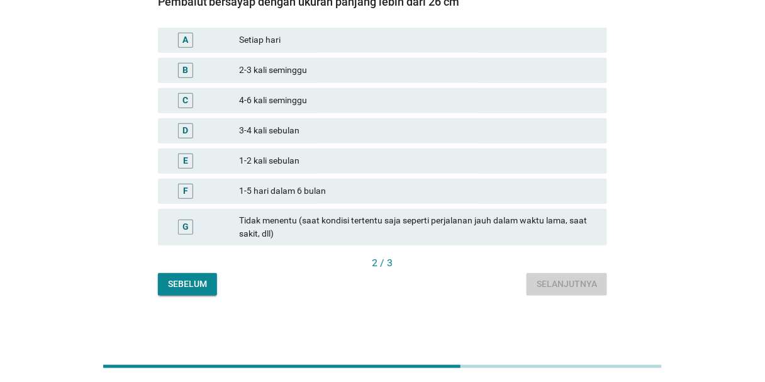
scroll to position [0, 0]
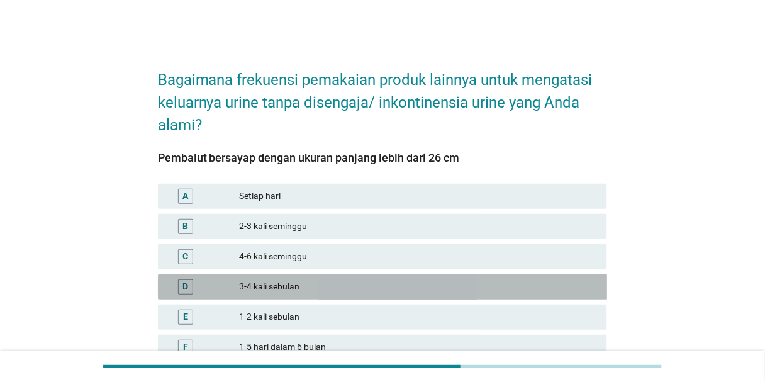
click at [431, 283] on div "3-4 kali sebulan" at bounding box center [418, 286] width 358 height 15
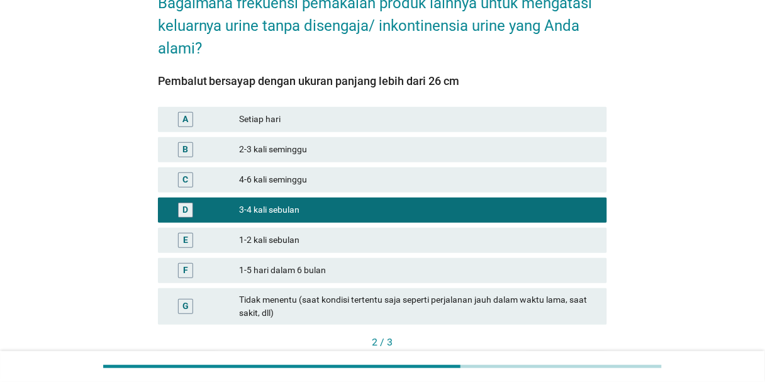
scroll to position [156, 0]
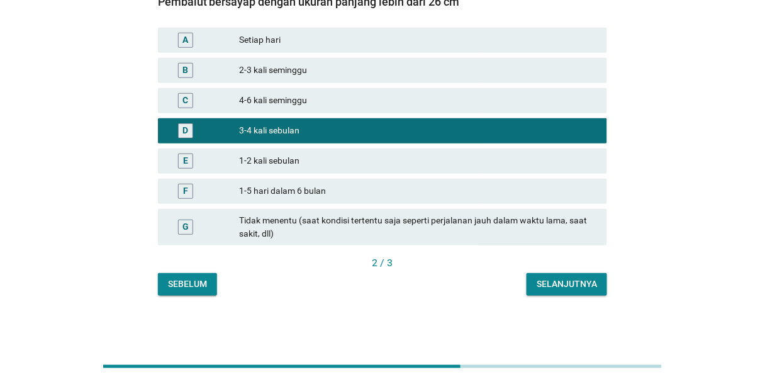
click at [497, 284] on div "Selanjutnya" at bounding box center [566, 283] width 60 height 13
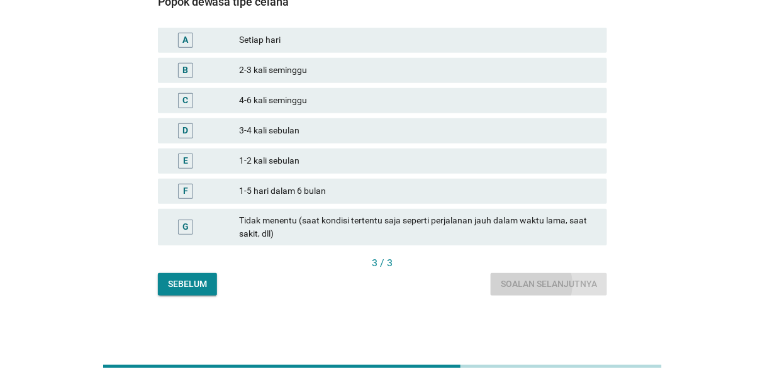
scroll to position [0, 0]
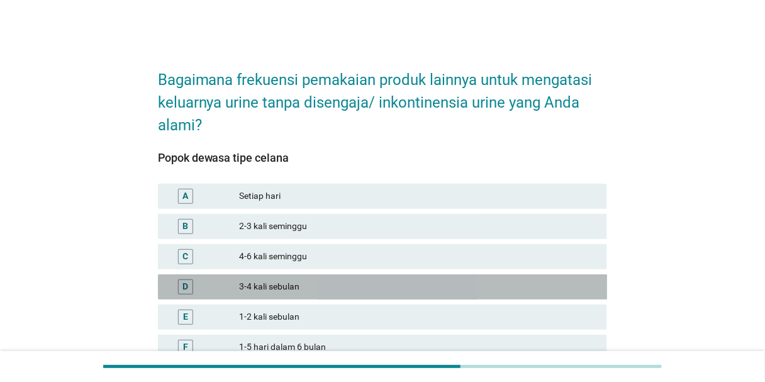
click at [377, 291] on div "3-4 kali sebulan" at bounding box center [418, 286] width 358 height 15
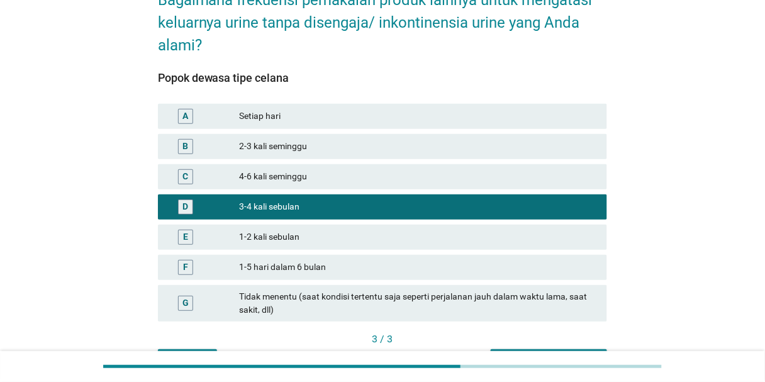
scroll to position [156, 0]
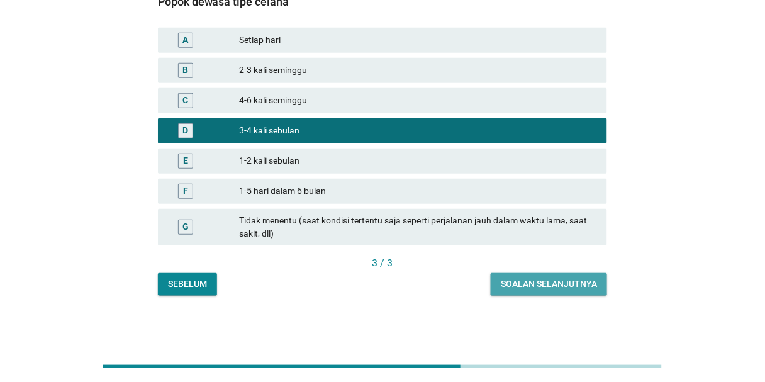
click at [497, 290] on div "Soalan selanjutnya" at bounding box center [549, 283] width 96 height 13
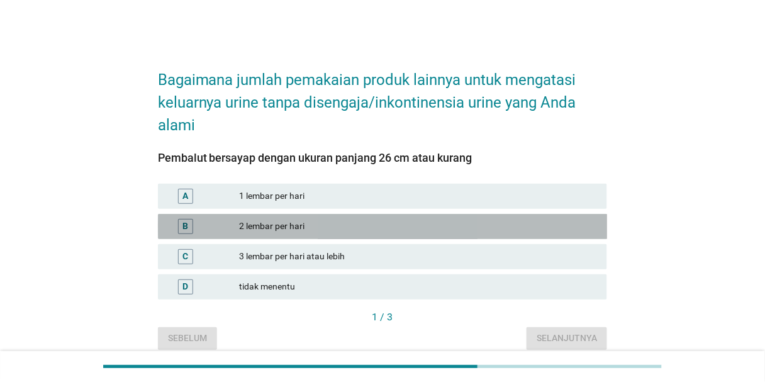
click at [404, 228] on div "2 lembar per hari" at bounding box center [418, 226] width 358 height 15
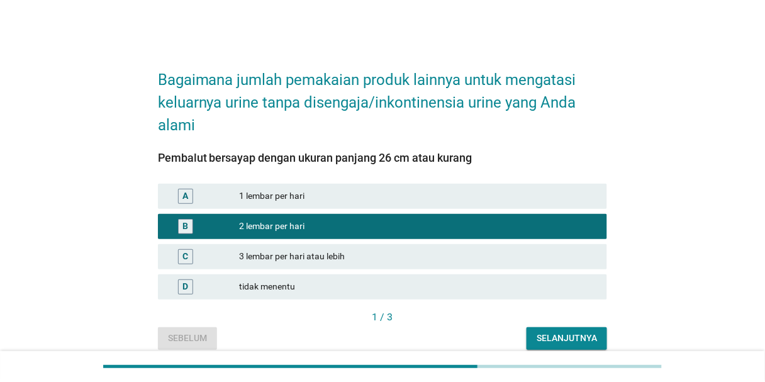
click at [472, 256] on div "3 lembar per hari atau lebih" at bounding box center [418, 256] width 358 height 15
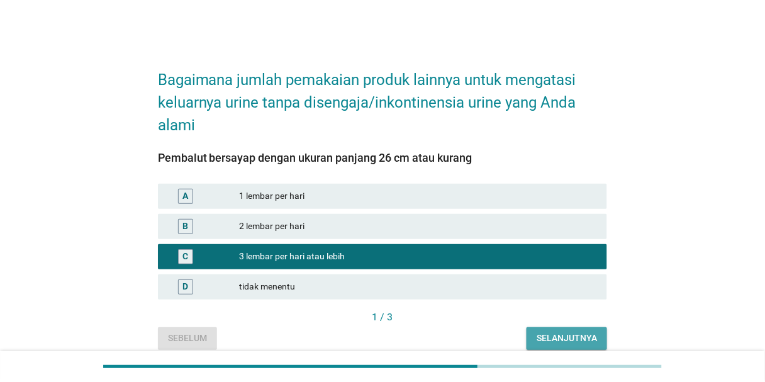
click at [497, 332] on div "Selanjutnya" at bounding box center [566, 337] width 60 height 13
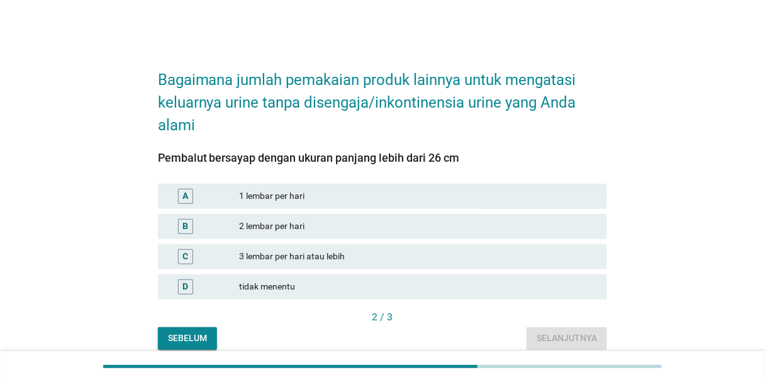
click at [419, 247] on div "C 3 lembar per hari atau lebih" at bounding box center [383, 256] width 450 height 25
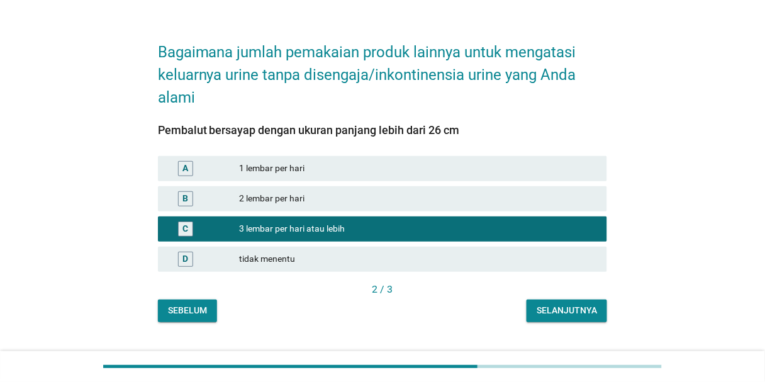
scroll to position [54, 0]
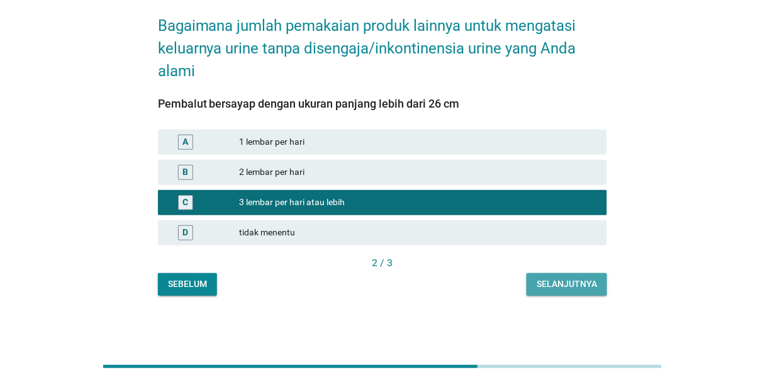
click at [497, 277] on div "Selanjutnya" at bounding box center [566, 283] width 60 height 13
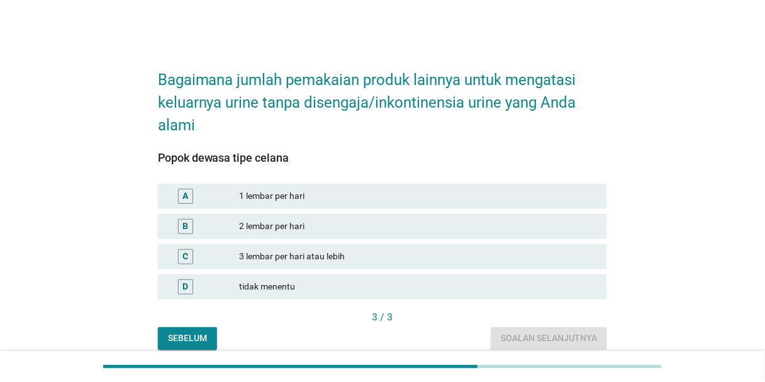
click at [440, 252] on div "3 lembar per hari atau lebih" at bounding box center [418, 256] width 358 height 15
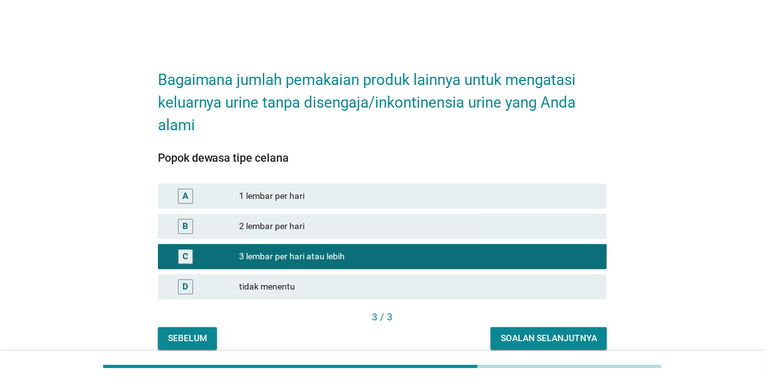
click at [497, 341] on div "Soalan selanjutnya" at bounding box center [549, 337] width 96 height 13
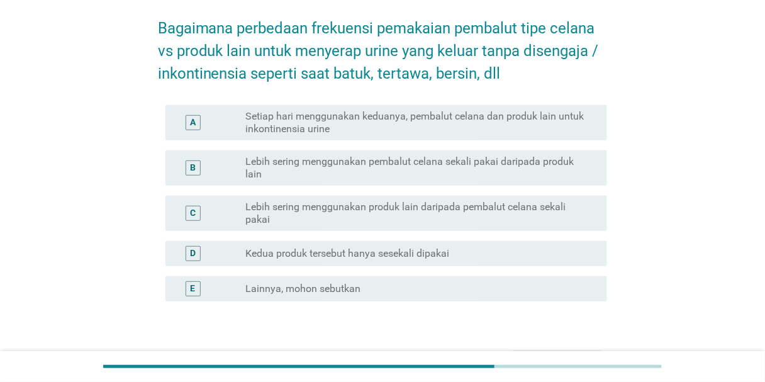
scroll to position [101, 0]
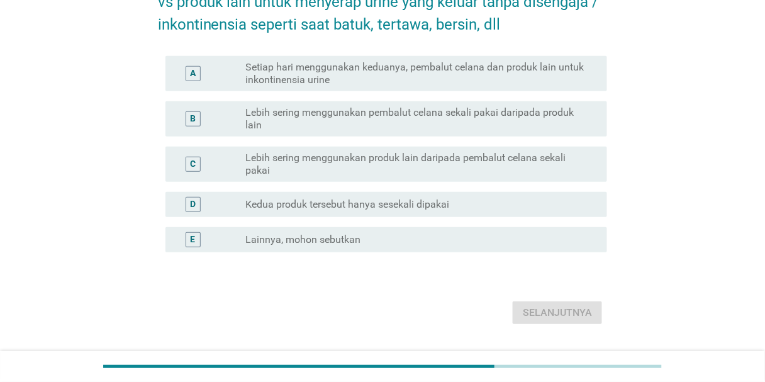
click at [393, 157] on label "Lebih sering menggunakan produk lain daripada pembalut celana sekali pakai" at bounding box center [415, 164] width 341 height 25
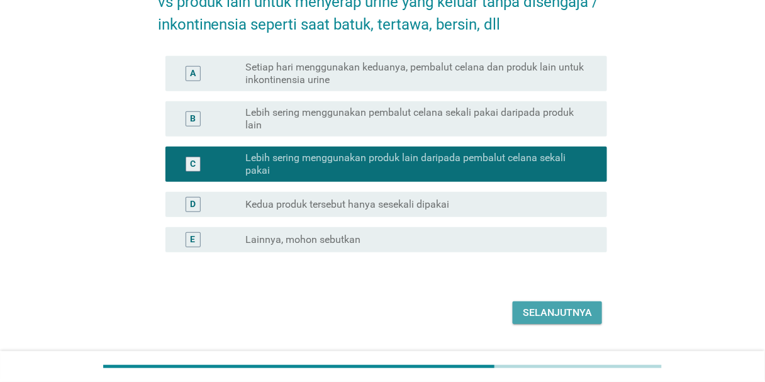
click at [497, 317] on div "Selanjutnya" at bounding box center [557, 312] width 69 height 15
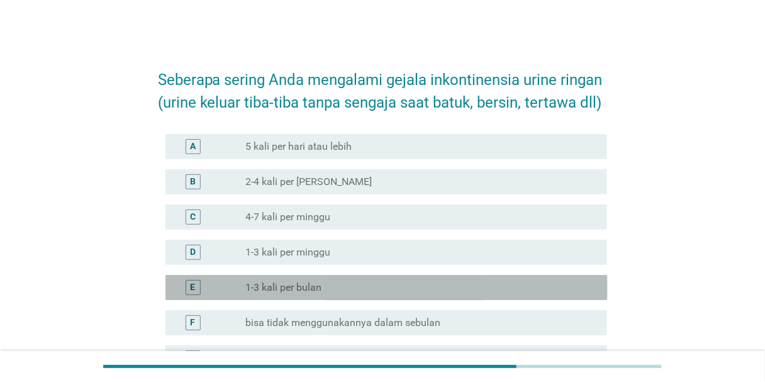
click at [367, 291] on div "radio_button_unchecked 1-3 kali per bulan" at bounding box center [415, 287] width 341 height 13
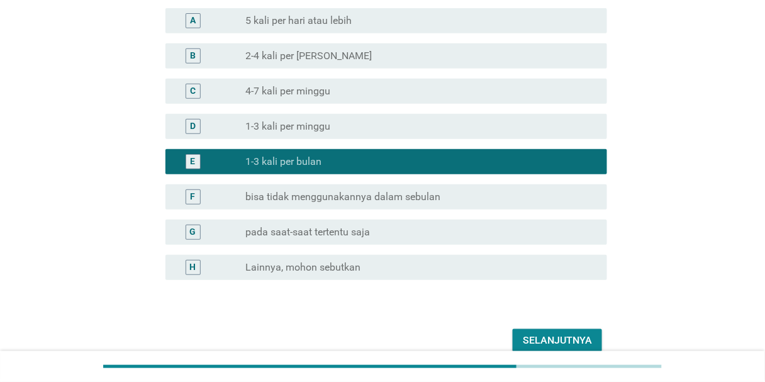
scroll to position [186, 0]
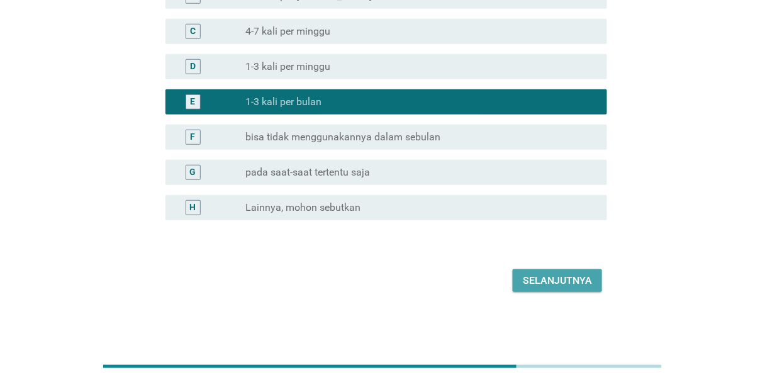
click at [497, 277] on div "Selanjutnya" at bounding box center [557, 280] width 69 height 15
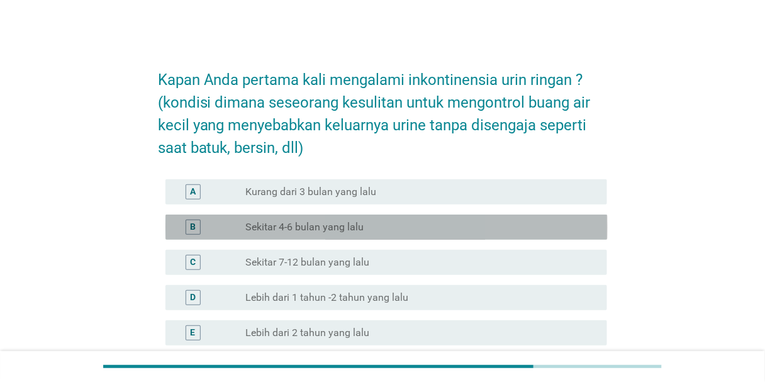
click at [426, 224] on div "radio_button_unchecked Sekitar 4-6 bulan yang lalu" at bounding box center [415, 227] width 341 height 13
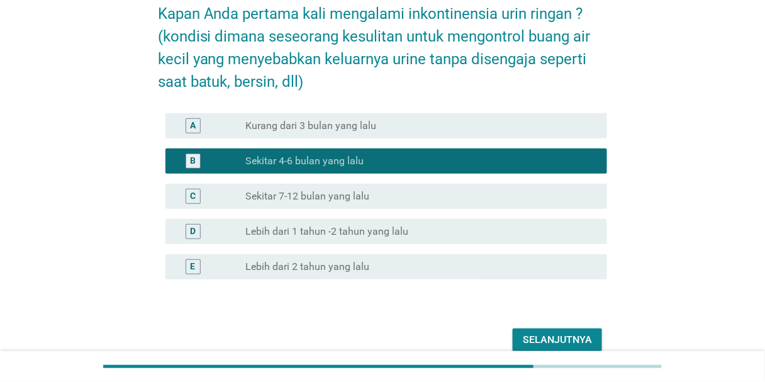
scroll to position [125, 0]
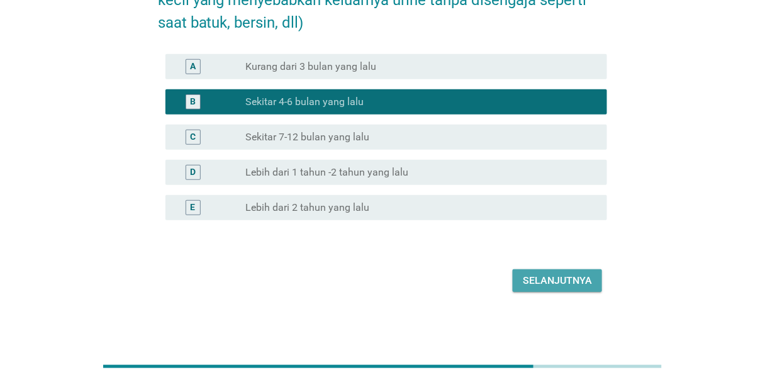
click at [497, 283] on div "Selanjutnya" at bounding box center [557, 280] width 69 height 15
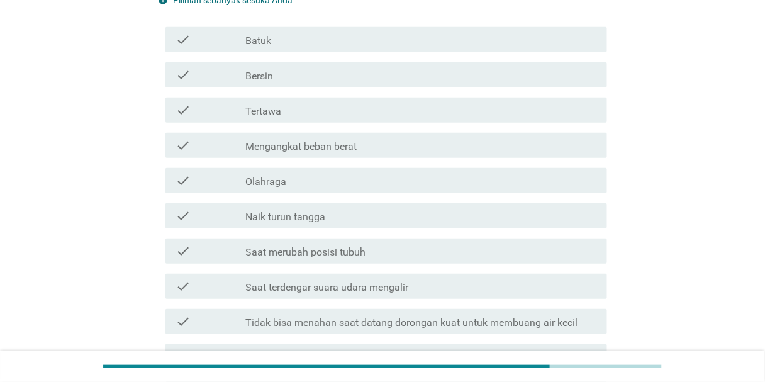
scroll to position [0, 0]
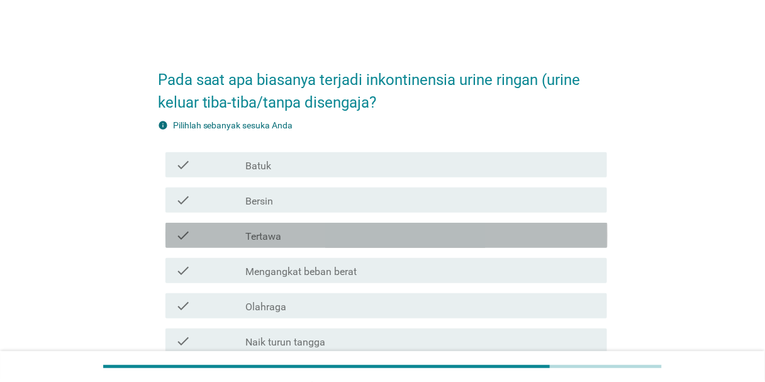
click at [386, 247] on div "check check_box_outline_blank Tertawa" at bounding box center [386, 235] width 442 height 25
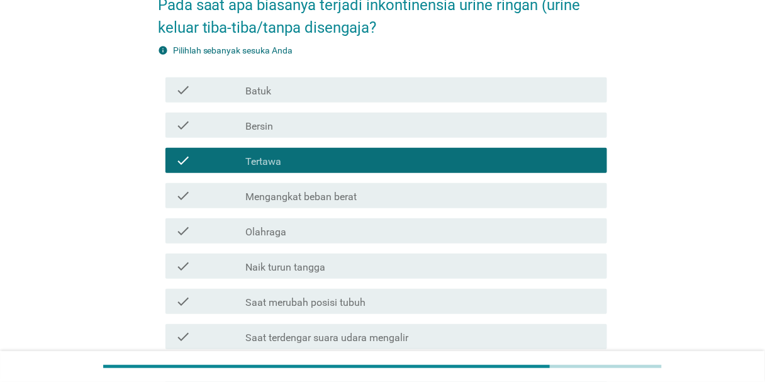
scroll to position [201, 0]
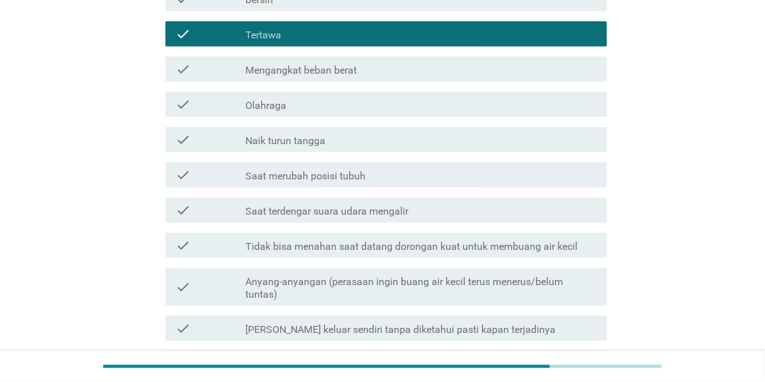
click at [348, 209] on label "Saat terdengar suara udara mengalir" at bounding box center [326, 211] width 163 height 13
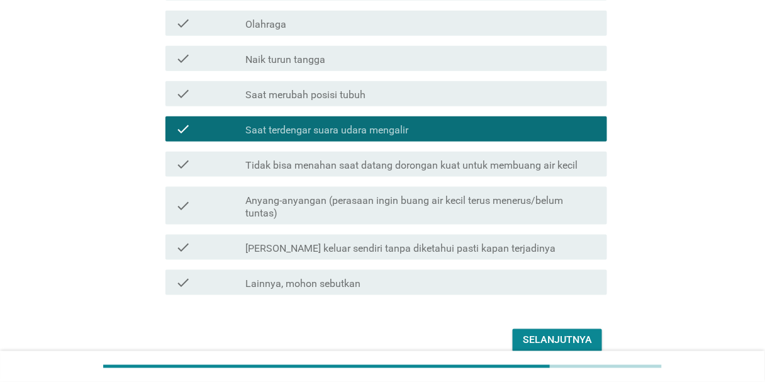
scroll to position [330, 0]
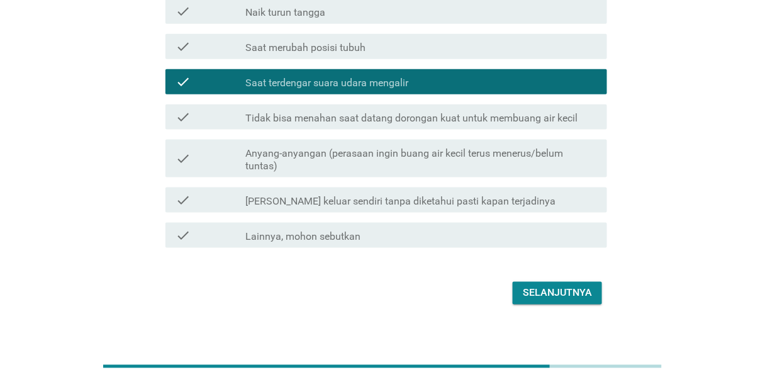
click at [497, 287] on div "Selanjutnya" at bounding box center [557, 293] width 69 height 15
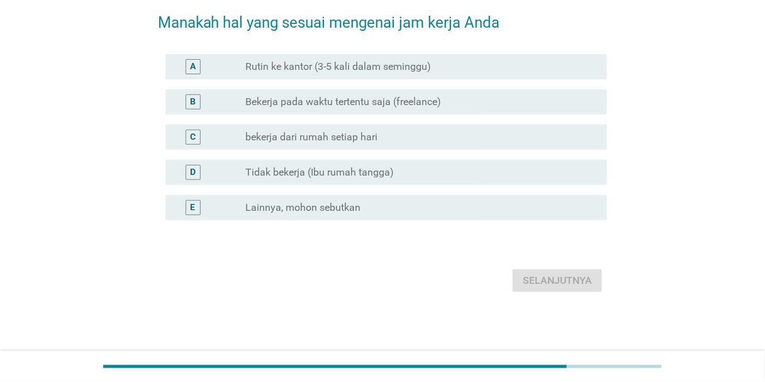
scroll to position [0, 0]
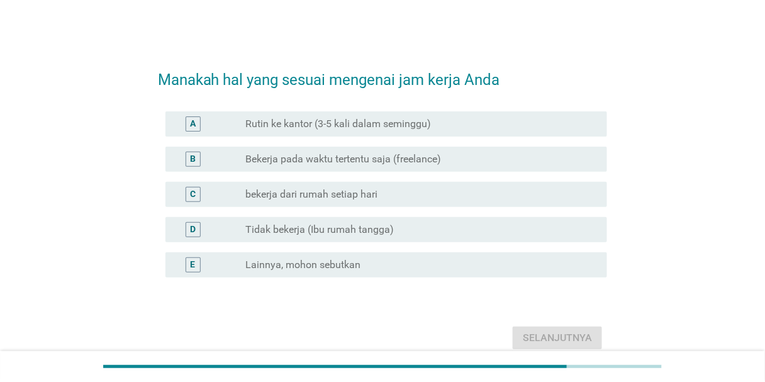
click at [418, 125] on label "Rutin ke kantor (3-5 kali dalam seminggu)" at bounding box center [338, 124] width 186 height 13
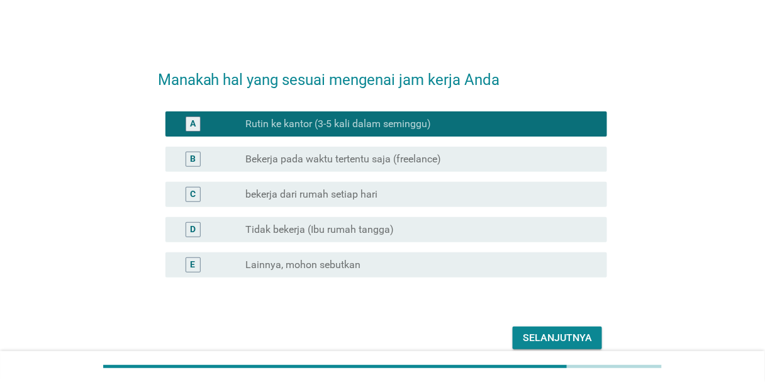
click at [497, 335] on div "Selanjutnya" at bounding box center [557, 337] width 69 height 15
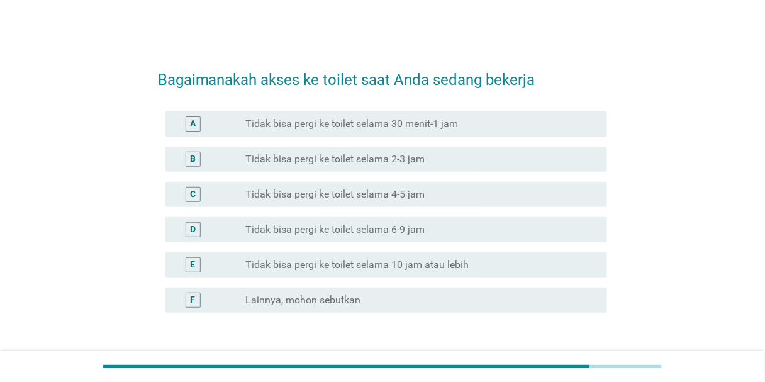
click at [389, 191] on label "Tidak bisa pergi ke toilet selama 4-5 jam" at bounding box center [334, 194] width 179 height 13
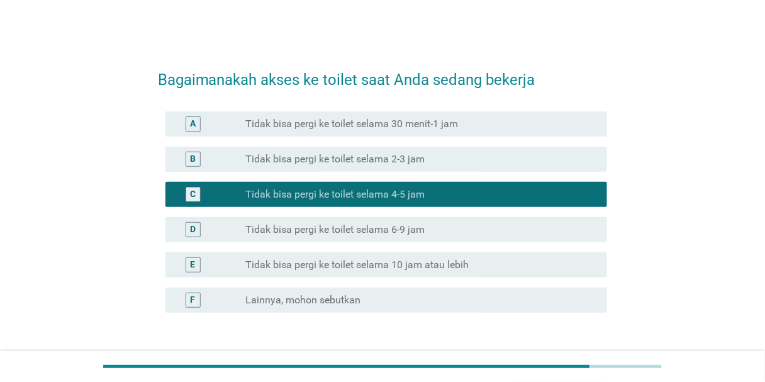
scroll to position [92, 0]
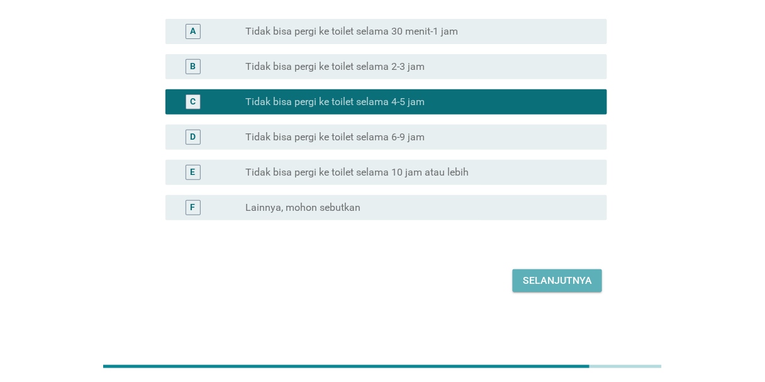
click at [497, 286] on div "Selanjutnya" at bounding box center [557, 280] width 69 height 15
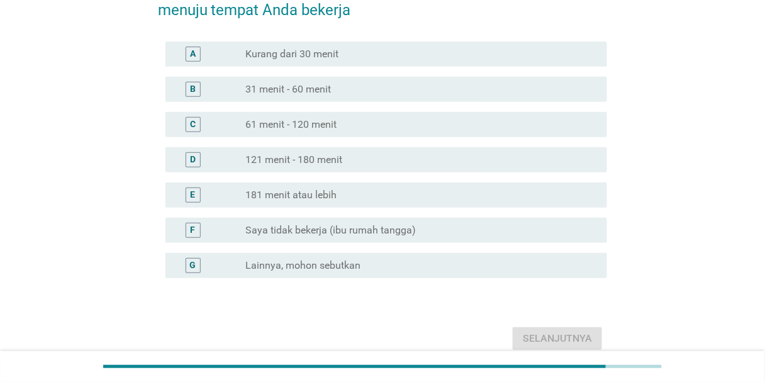
scroll to position [0, 0]
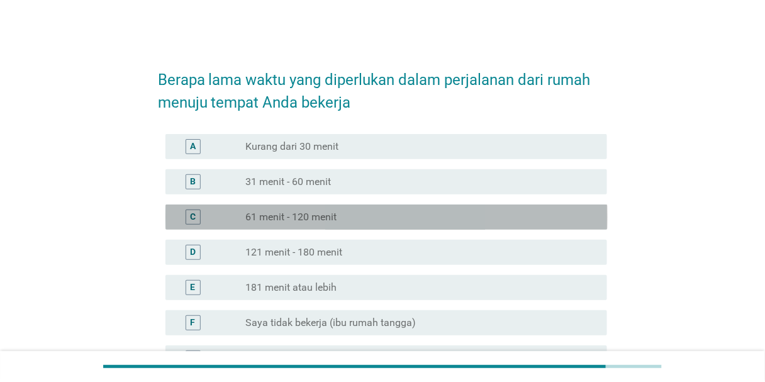
click at [391, 223] on div "radio_button_unchecked 61 menit - 120 menit" at bounding box center [415, 217] width 341 height 13
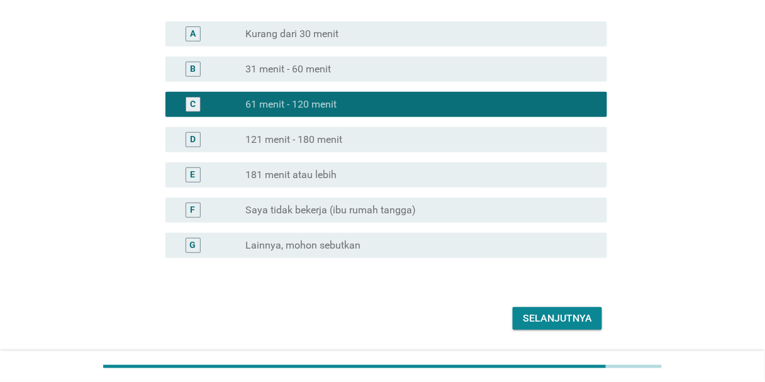
scroll to position [150, 0]
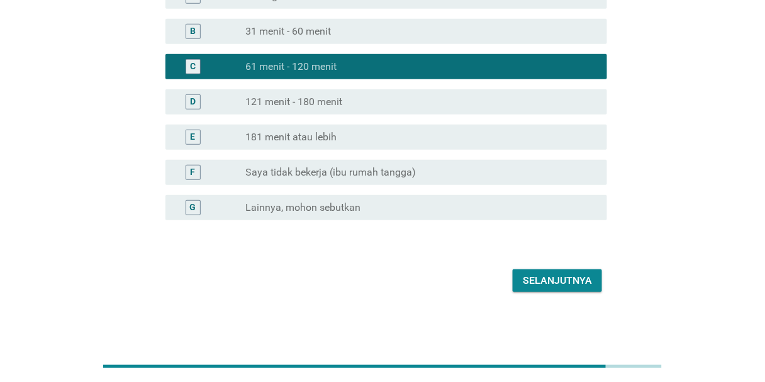
click at [497, 282] on div "Selanjutnya" at bounding box center [557, 280] width 69 height 15
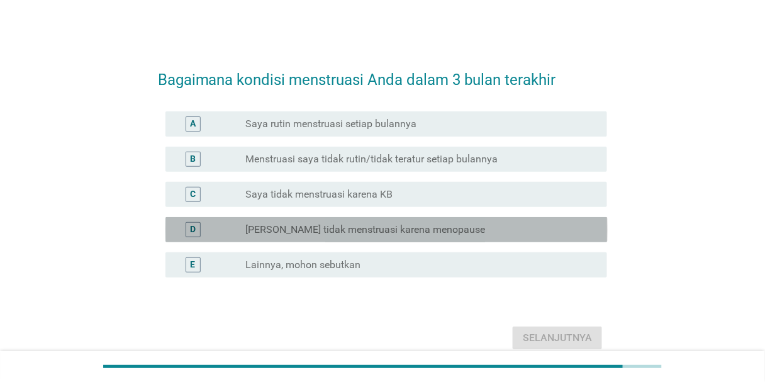
click at [401, 236] on div "D radio_button_unchecked Saya tidak menstruasi karena menopause" at bounding box center [386, 229] width 442 height 25
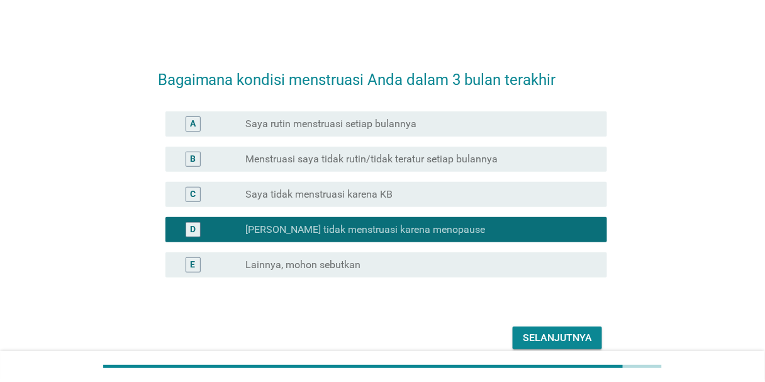
click at [497, 340] on div "Selanjutnya" at bounding box center [557, 337] width 69 height 15
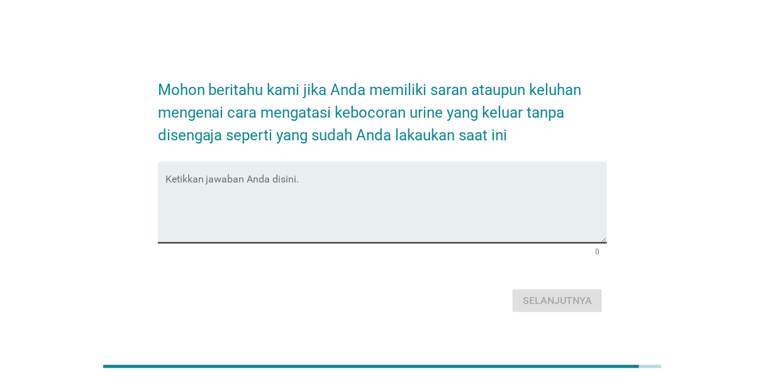
click at [374, 204] on textarea "Ketikkan jawaban Anda disini." at bounding box center [386, 210] width 442 height 66
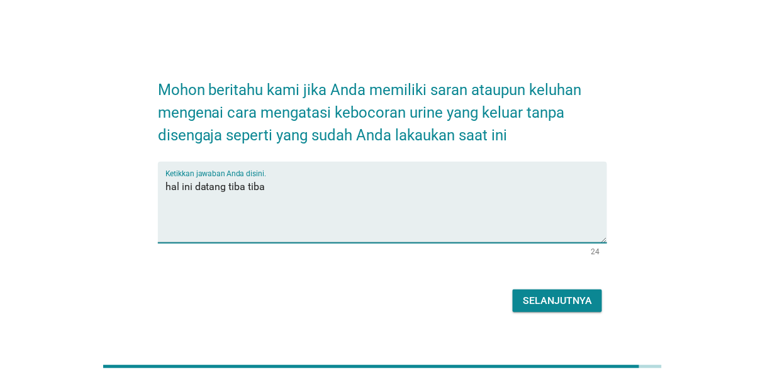
type textarea "hal ini datang tiba tiba"
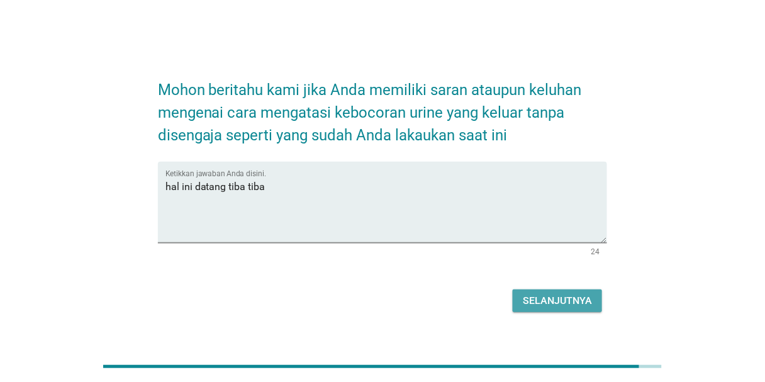
click at [497, 301] on button "Selanjutnya" at bounding box center [557, 300] width 89 height 23
